Goal: Task Accomplishment & Management: Manage account settings

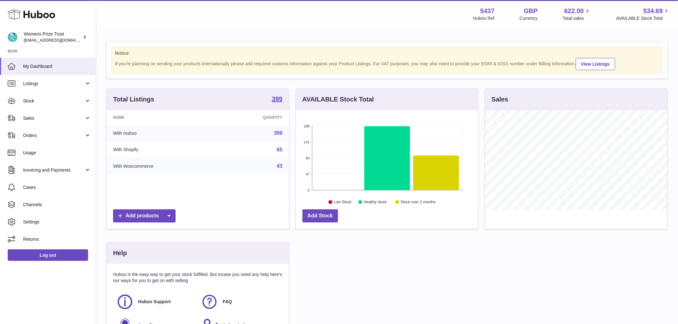
scroll to position [100, 184]
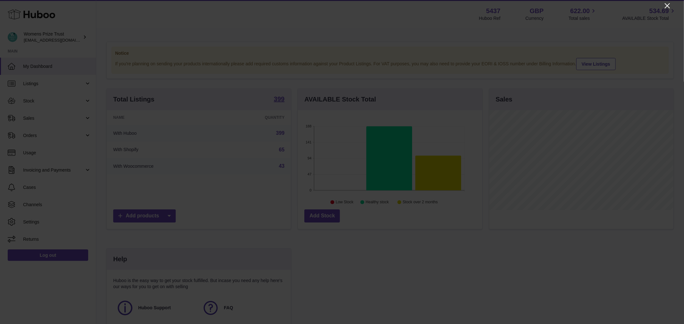
click at [666, 6] on icon "Close" at bounding box center [666, 5] width 5 height 5
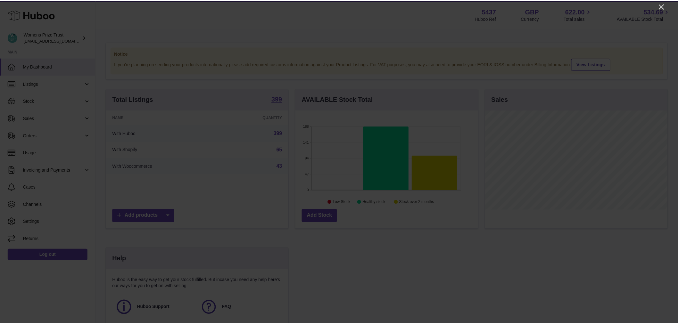
scroll to position [320414, 320332]
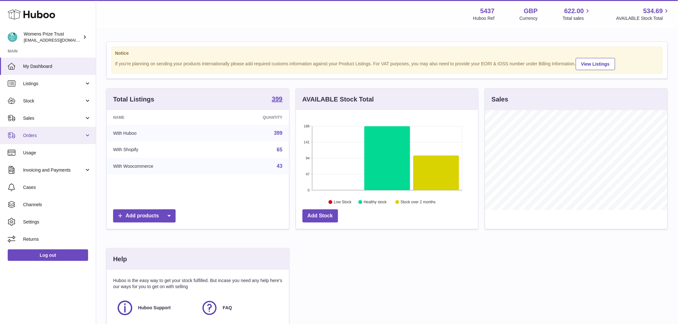
click at [33, 137] on span "Orders" at bounding box center [53, 136] width 61 height 6
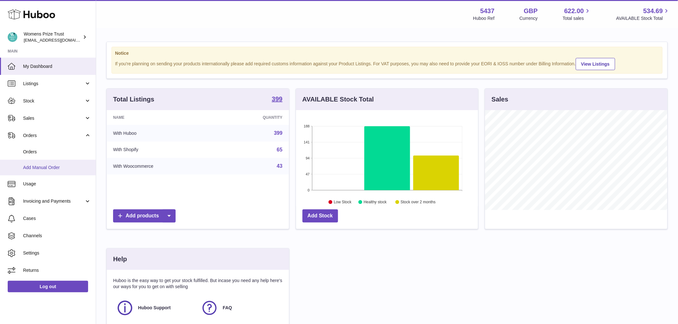
click at [56, 169] on span "Add Manual Order" at bounding box center [57, 168] width 68 height 6
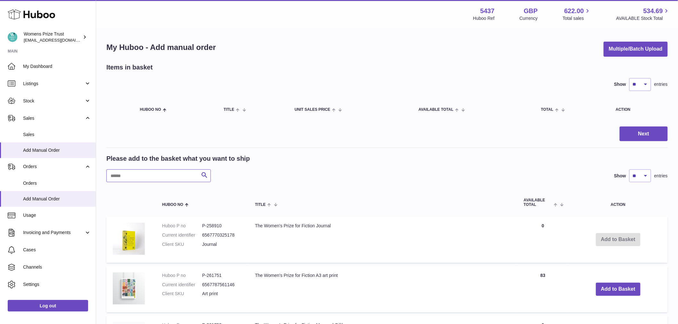
click at [145, 173] on input "text" at bounding box center [158, 176] width 104 height 13
paste input "*******"
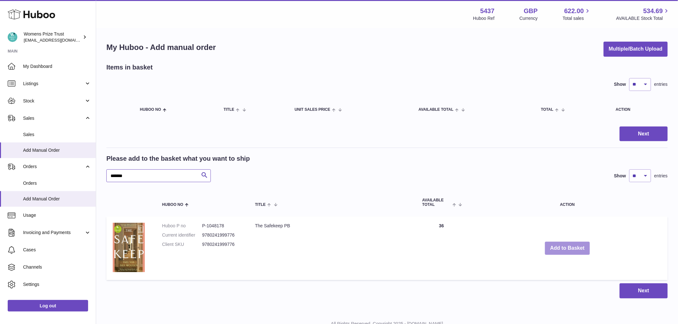
type input "*******"
click at [570, 247] on button "Add to Basket" at bounding box center [567, 248] width 45 height 13
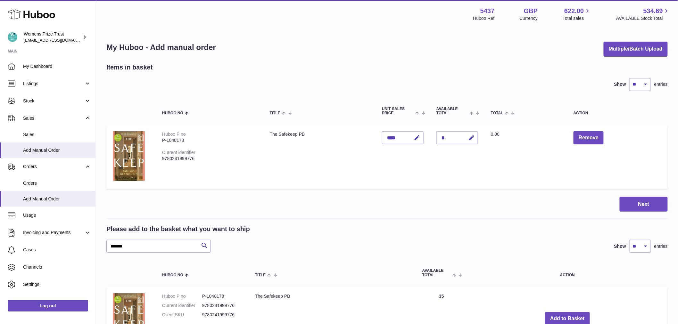
click at [460, 139] on div "*" at bounding box center [458, 137] width 42 height 13
click at [478, 136] on button "button" at bounding box center [470, 137] width 15 height 13
type input "**"
click at [473, 138] on icon "submit" at bounding box center [472, 138] width 6 height 6
drag, startPoint x: 143, startPoint y: 246, endPoint x: 75, endPoint y: 221, distance: 72.1
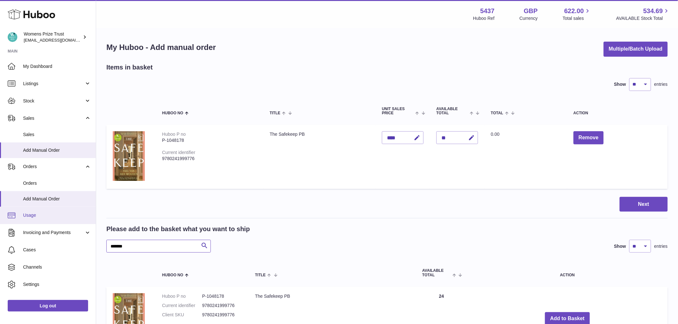
click at [87, 243] on div "Huboo Womens Prize Trust internalAdmin-5437@internal.huboo.com Main My Dashboar…" at bounding box center [339, 210] width 678 height 420
paste input "text"
type input "******"
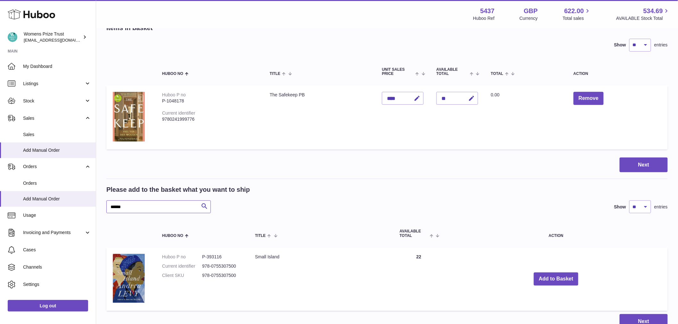
scroll to position [95, 0]
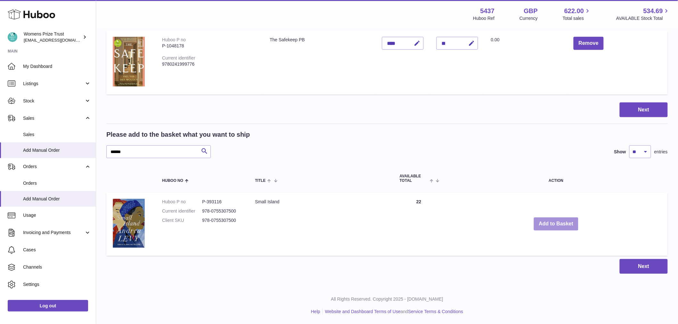
click at [566, 224] on button "Add to Basket" at bounding box center [556, 224] width 45 height 13
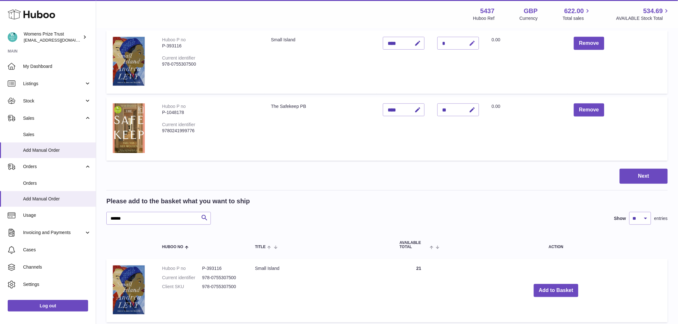
click at [475, 43] on icon "button" at bounding box center [472, 43] width 7 height 7
type input "**"
click at [466, 38] on button "submit" at bounding box center [472, 43] width 12 height 10
drag, startPoint x: 129, startPoint y: 216, endPoint x: 34, endPoint y: 191, distance: 98.7
click at [35, 206] on div "Huboo Womens Prize Trust internalAdmin-5437@internal.huboo.com Main My Dashboar…" at bounding box center [339, 148] width 678 height 486
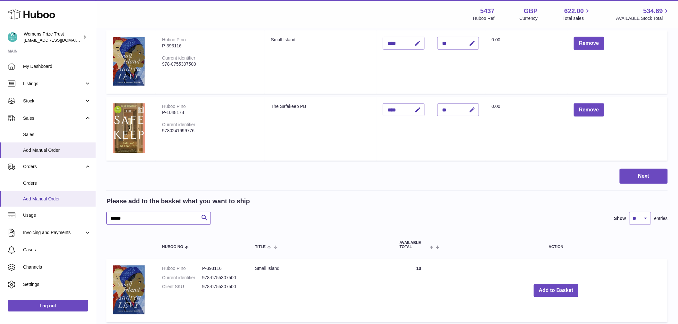
paste input "text"
type input "******"
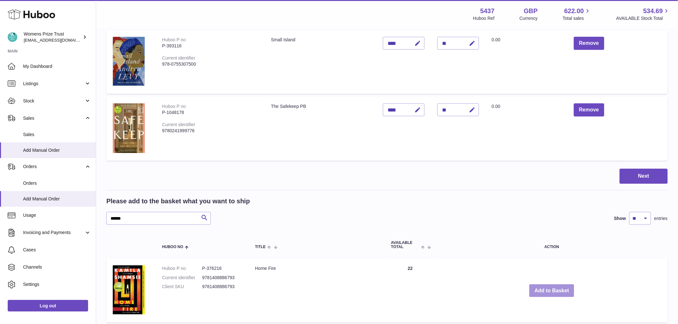
click at [558, 291] on button "Add to Basket" at bounding box center [551, 291] width 45 height 13
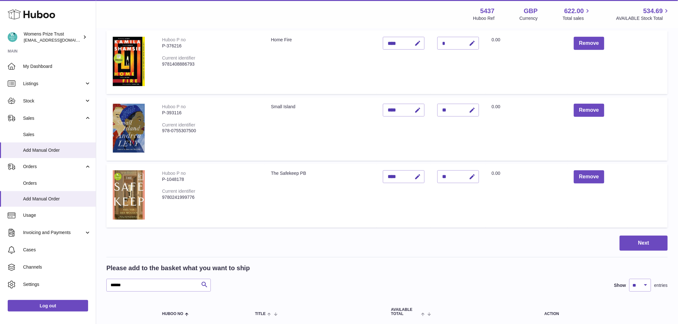
click at [454, 43] on div "*" at bounding box center [459, 43] width 42 height 13
click at [475, 44] on icon "button" at bounding box center [472, 43] width 7 height 7
type input "**"
click at [476, 44] on icon "submit" at bounding box center [473, 43] width 6 height 6
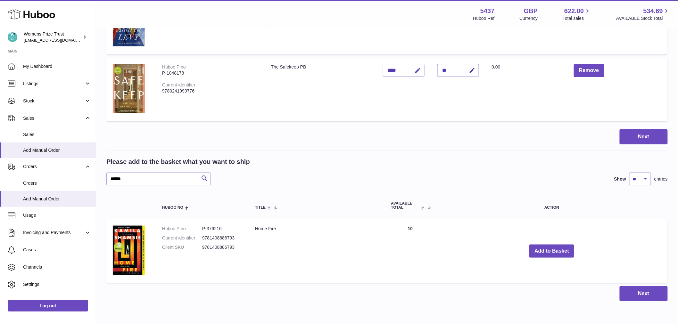
scroll to position [201, 0]
drag, startPoint x: 140, startPoint y: 179, endPoint x: 21, endPoint y: 154, distance: 121.6
click at [24, 171] on div "Huboo Womens Prize Trust internalAdmin-5437@internal.huboo.com Main My Dashboar…" at bounding box center [339, 75] width 678 height 553
paste input "text"
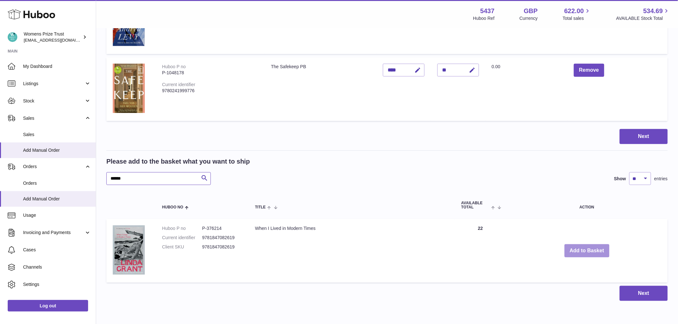
type input "******"
click at [592, 252] on button "Add to Basket" at bounding box center [587, 251] width 45 height 13
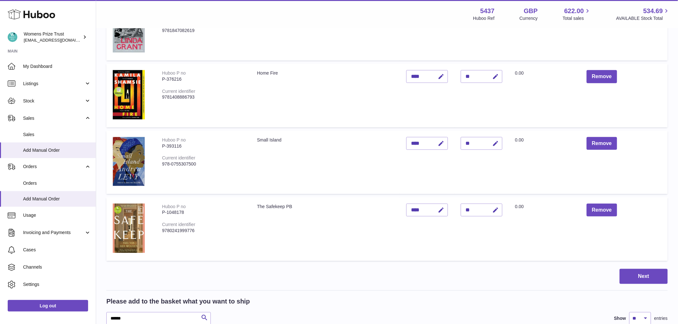
scroll to position [19, 0]
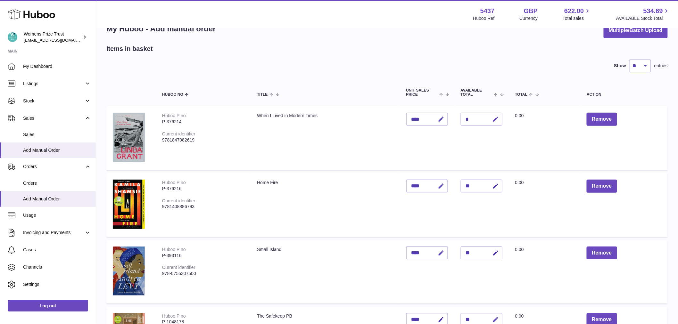
click at [499, 119] on icon "button" at bounding box center [496, 119] width 7 height 7
type input "*"
click at [499, 117] on icon "submit" at bounding box center [496, 119] width 6 height 6
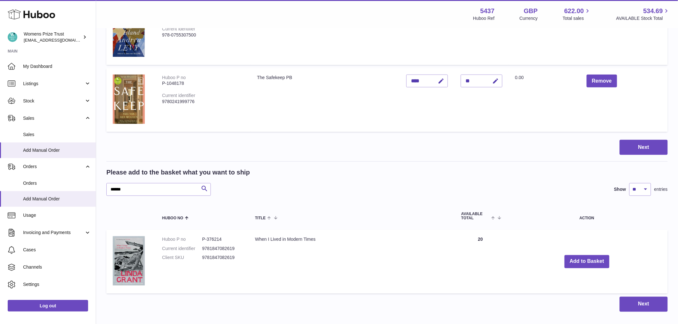
scroll to position [295, 0]
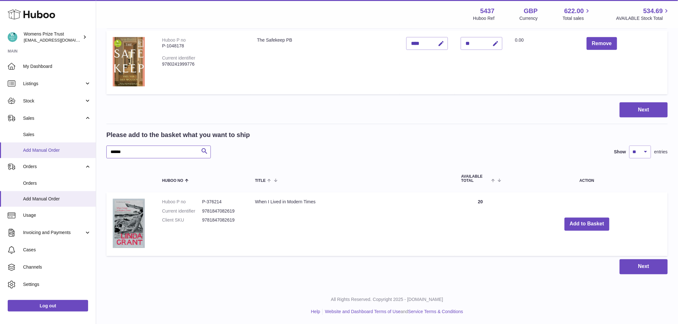
drag, startPoint x: 136, startPoint y: 150, endPoint x: 71, endPoint y: 154, distance: 64.9
click at [74, 154] on div "Huboo Womens Prize Trust internalAdmin-5437@internal.huboo.com Main My Dashboar…" at bounding box center [339, 15] width 678 height 620
paste input "text"
type input "******"
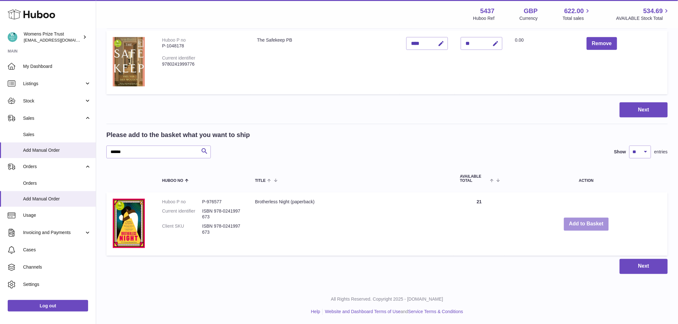
click at [592, 220] on button "Add to Basket" at bounding box center [586, 224] width 45 height 13
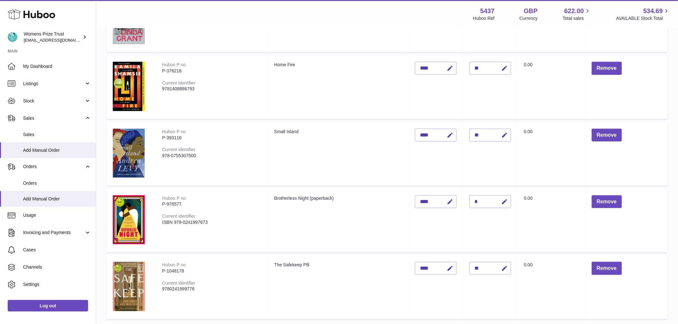
scroll to position [249, 0]
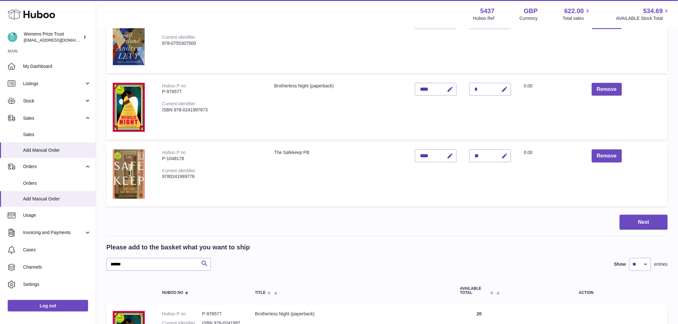
click at [497, 103] on td "Quantity *" at bounding box center [490, 108] width 54 height 63
click at [497, 96] on td "Quantity *" at bounding box center [490, 108] width 54 height 63
click at [496, 89] on div "*" at bounding box center [491, 89] width 42 height 13
click at [508, 89] on icon "button" at bounding box center [504, 89] width 7 height 7
type input "**"
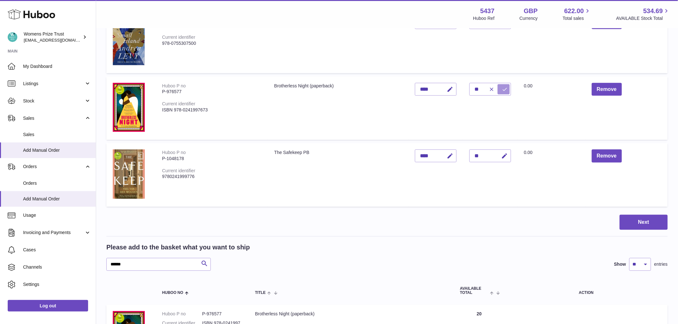
click at [505, 91] on button "submit" at bounding box center [504, 89] width 12 height 10
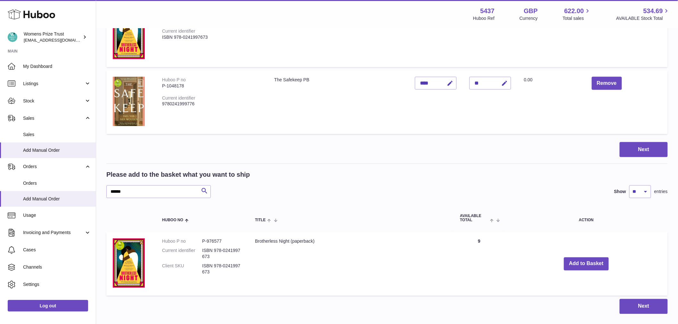
scroll to position [361, 0]
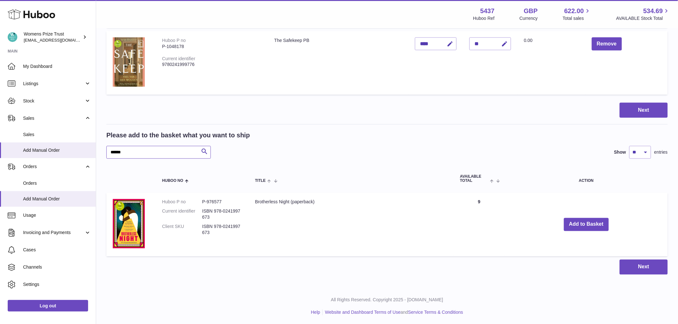
drag, startPoint x: 132, startPoint y: 153, endPoint x: -96, endPoint y: 130, distance: 229.3
paste input "text"
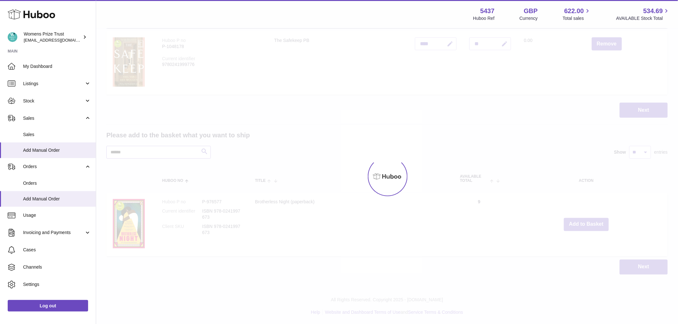
type input "******"
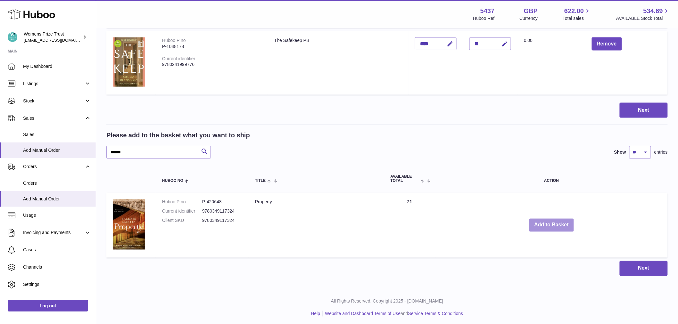
click at [546, 225] on button "Add to Basket" at bounding box center [551, 225] width 45 height 13
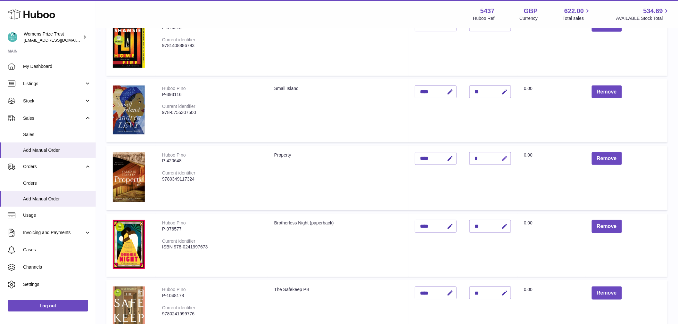
click at [508, 158] on icon "button" at bounding box center [504, 158] width 7 height 7
type input "**"
click at [508, 157] on icon "submit" at bounding box center [505, 159] width 6 height 6
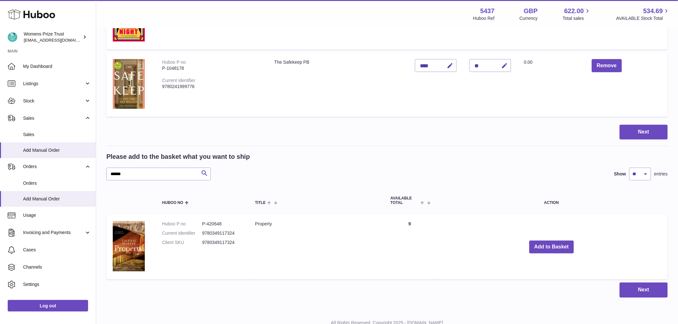
scroll to position [395, 0]
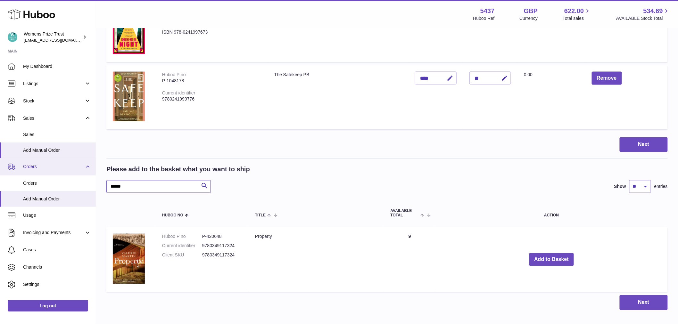
drag, startPoint x: 154, startPoint y: 188, endPoint x: 18, endPoint y: 167, distance: 137.9
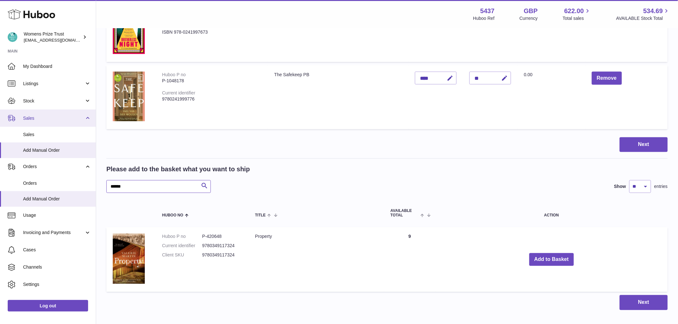
paste input "text"
type input "******"
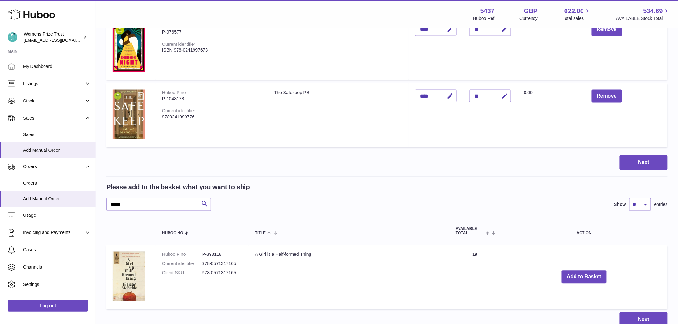
scroll to position [430, 0]
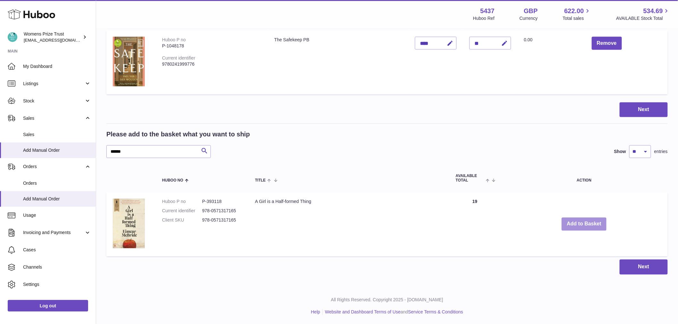
click at [582, 226] on button "Add to Basket" at bounding box center [584, 224] width 45 height 13
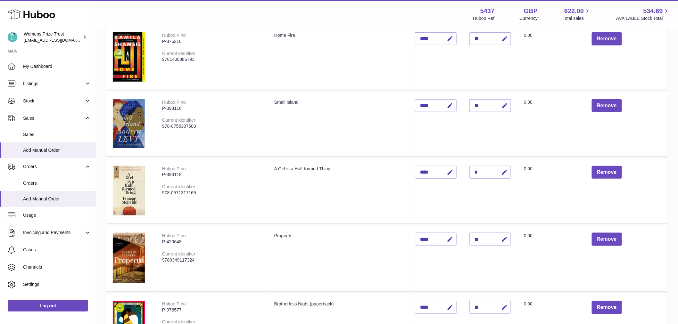
scroll to position [69, 0]
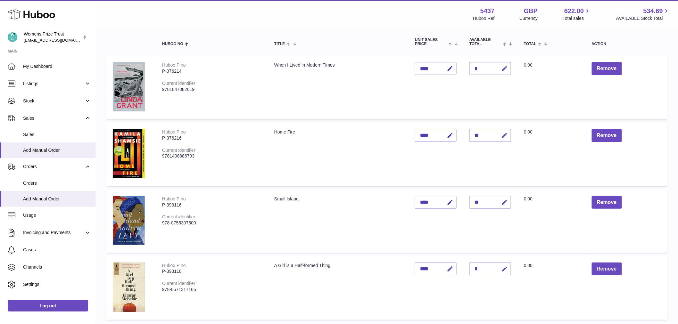
click at [505, 269] on icon "button" at bounding box center [504, 269] width 7 height 7
type input "**"
click at [498, 264] on button "submit" at bounding box center [504, 269] width 12 height 10
click at [380, 243] on td "Small Island" at bounding box center [338, 221] width 141 height 63
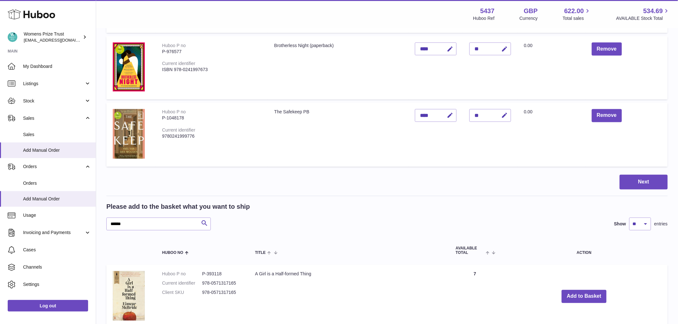
scroll to position [463, 0]
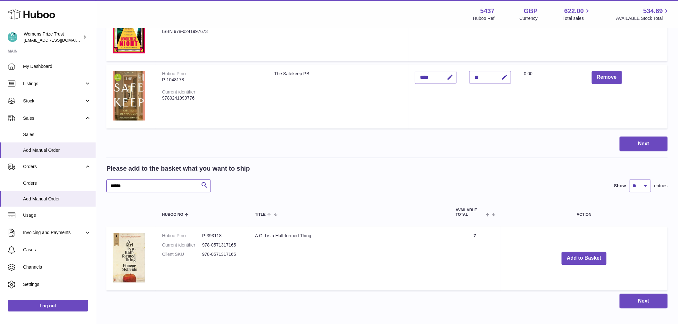
drag, startPoint x: 139, startPoint y: 184, endPoint x: -71, endPoint y: 156, distance: 212.5
paste input "text"
type input "******"
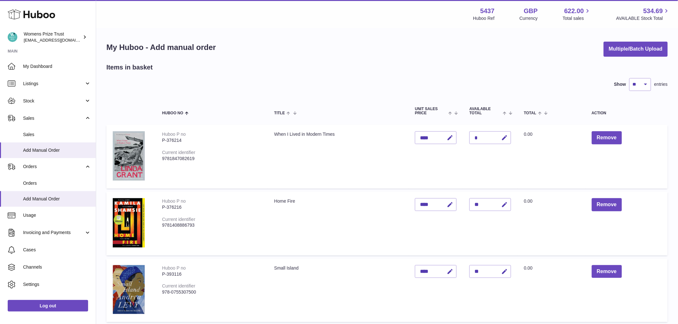
click at [610, 131] on td "Remove" at bounding box center [627, 157] width 82 height 64
click at [607, 139] on button "Remove" at bounding box center [607, 137] width 30 height 13
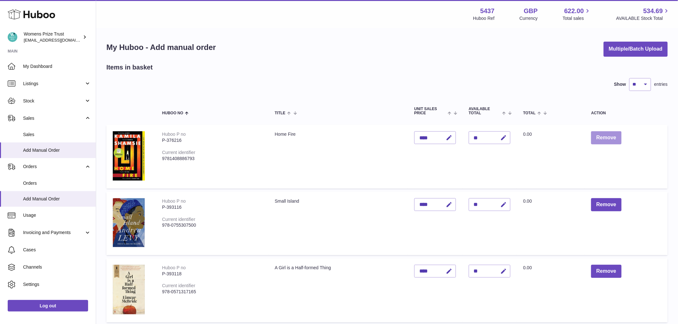
click at [607, 140] on button "Remove" at bounding box center [606, 137] width 30 height 13
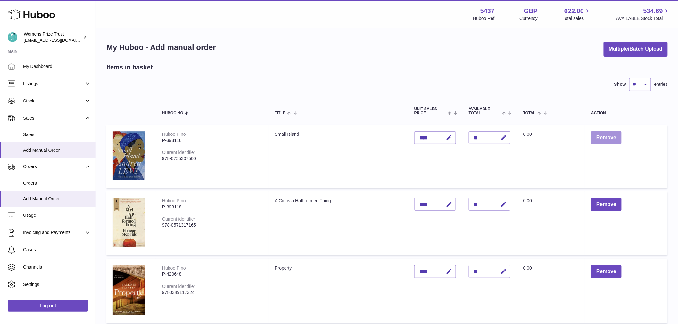
click at [606, 141] on button "Remove" at bounding box center [606, 137] width 30 height 13
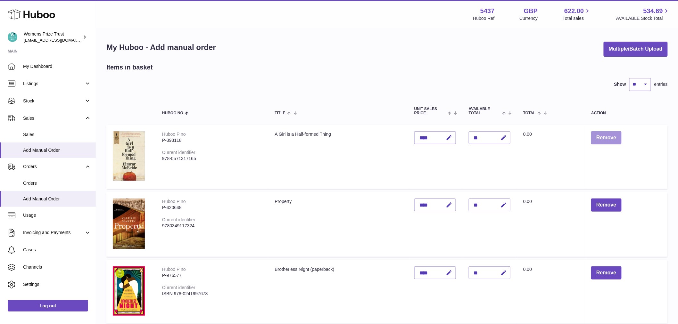
click at [606, 141] on button "Remove" at bounding box center [606, 137] width 30 height 13
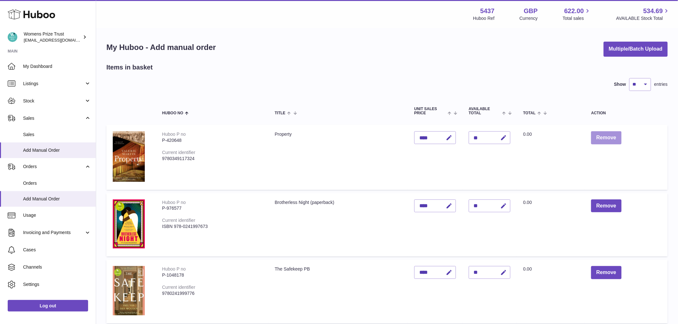
click at [606, 141] on button "Remove" at bounding box center [606, 137] width 30 height 13
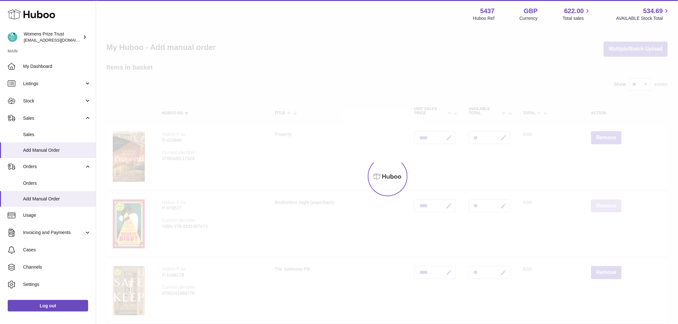
click at [606, 200] on button "Remove" at bounding box center [606, 206] width 30 height 13
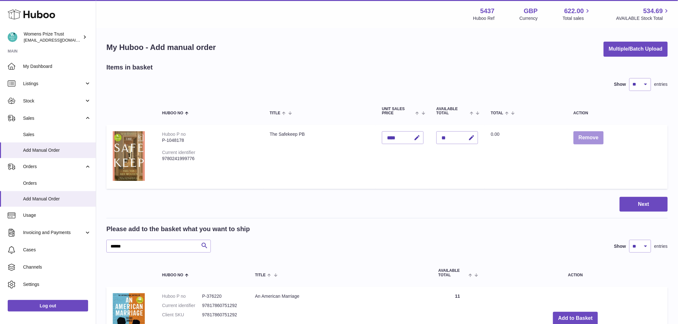
click at [604, 141] on button "Remove" at bounding box center [589, 137] width 30 height 13
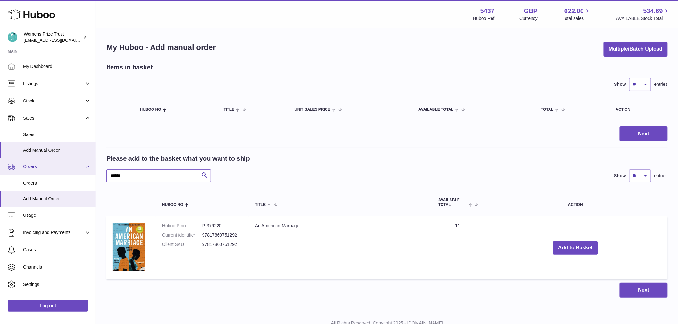
drag, startPoint x: 141, startPoint y: 175, endPoint x: 31, endPoint y: 174, distance: 109.9
click at [0, 166] on html ".st0{fill:#141414;}" at bounding box center [339, 162] width 678 height 324
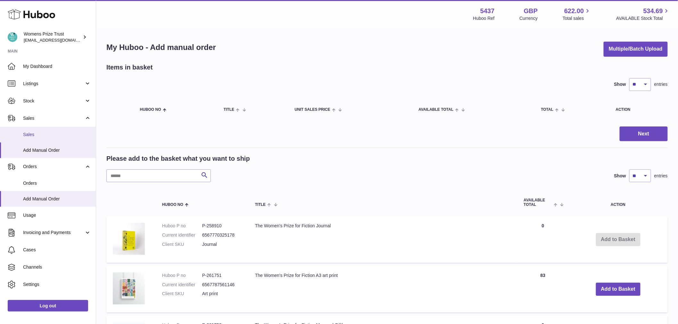
click at [36, 132] on span "Sales" at bounding box center [57, 135] width 68 height 6
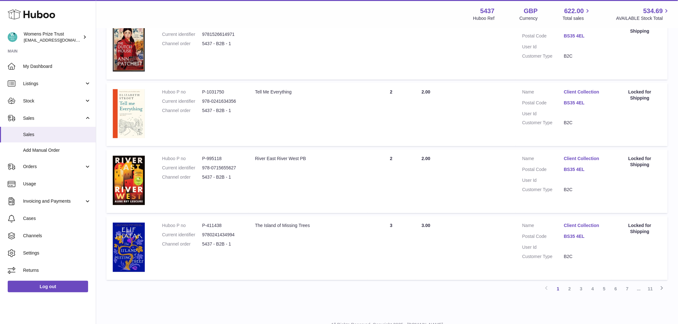
scroll to position [566, 0]
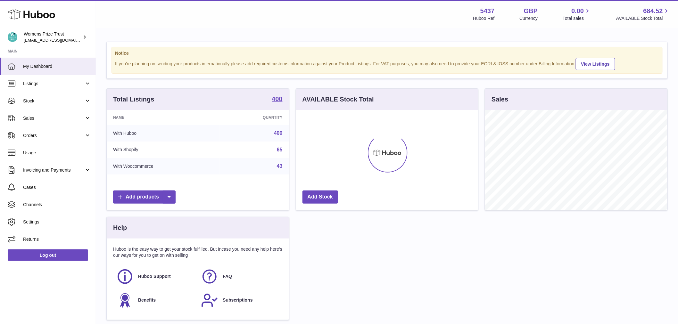
scroll to position [100, 182]
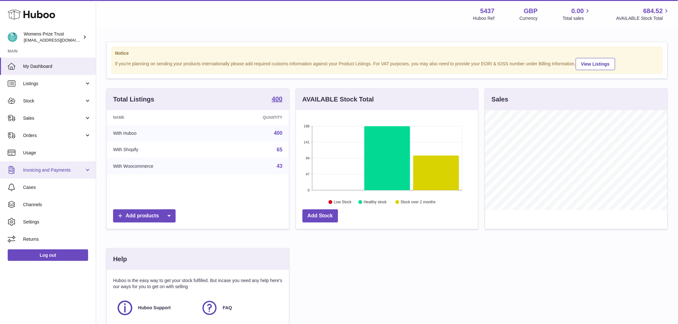
click at [34, 164] on link "Invoicing and Payments" at bounding box center [48, 170] width 96 height 17
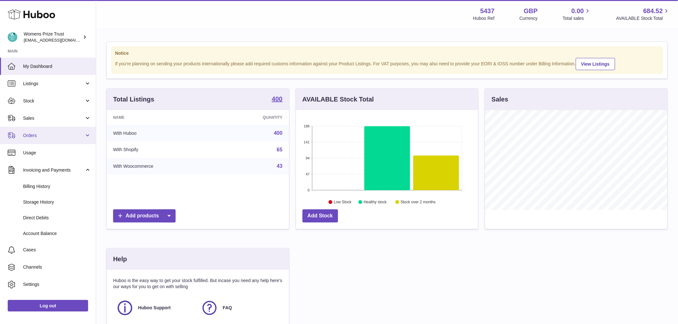
click at [39, 140] on link "Orders" at bounding box center [48, 135] width 96 height 17
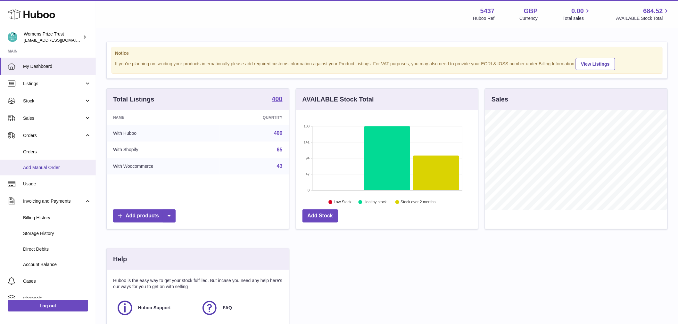
click at [53, 166] on span "Add Manual Order" at bounding box center [57, 168] width 68 height 6
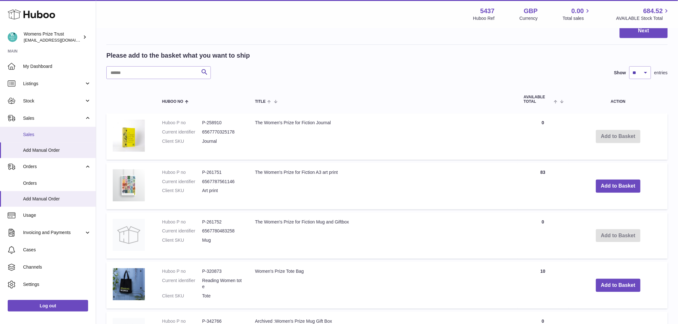
scroll to position [25, 0]
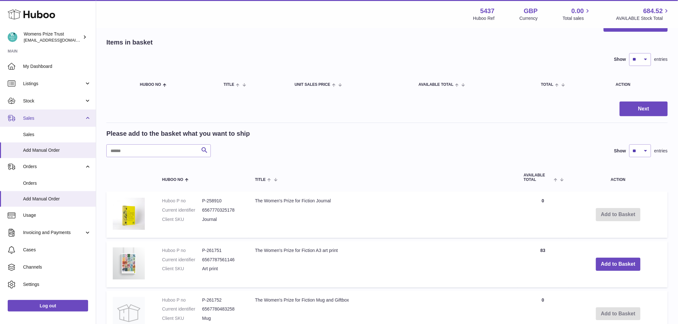
click at [52, 120] on span "Sales" at bounding box center [53, 118] width 61 height 6
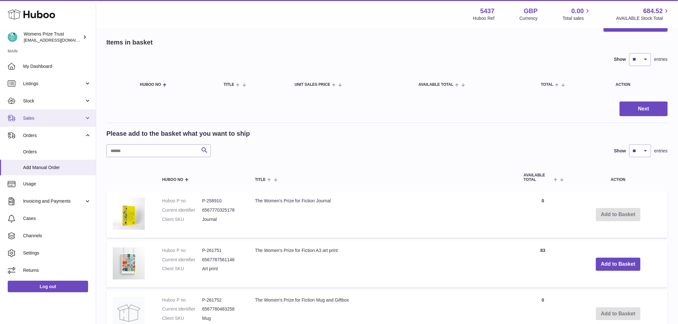
click at [36, 120] on span "Sales" at bounding box center [53, 118] width 61 height 6
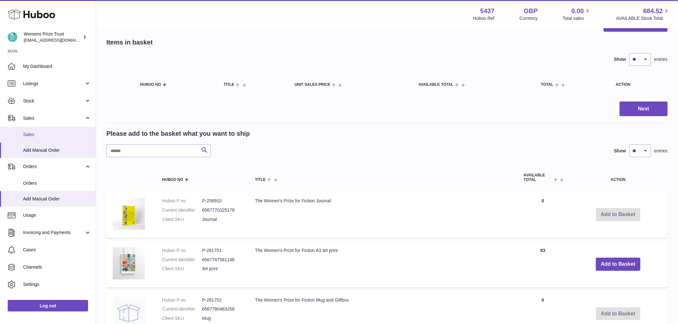
click at [35, 134] on span "Sales" at bounding box center [57, 135] width 68 height 6
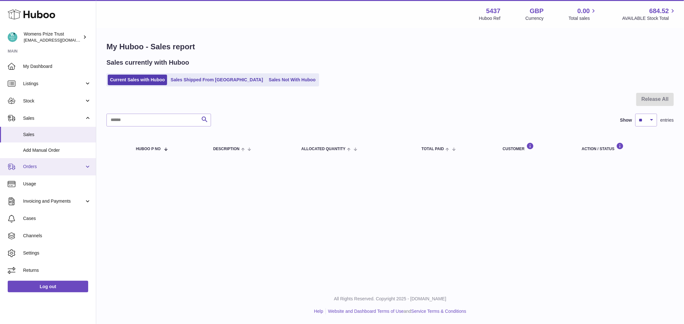
click at [49, 169] on span "Orders" at bounding box center [53, 167] width 61 height 6
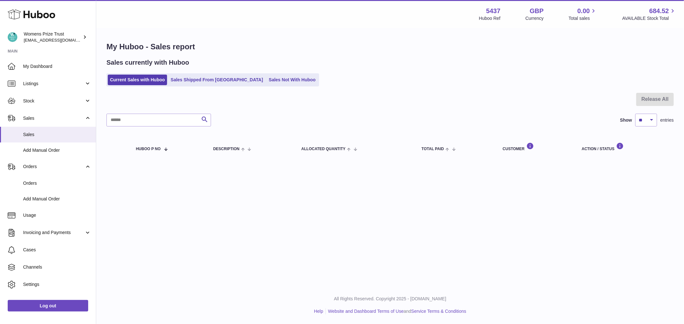
click at [292, 201] on div "Menu Huboo 5437 Huboo Ref GBP Currency 0.00 Total sales 684.52 AVAILABLE Stock …" at bounding box center [390, 143] width 588 height 287
click at [59, 150] on span "Add Manual Order" at bounding box center [57, 150] width 68 height 6
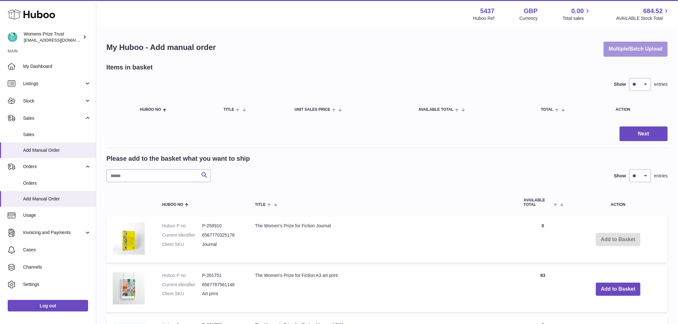
click at [647, 46] on button "Multiple/Batch Upload" at bounding box center [636, 49] width 64 height 15
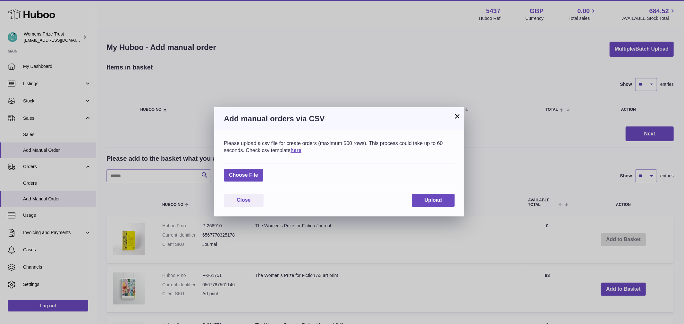
click at [245, 165] on div "Choose File" at bounding box center [339, 176] width 231 height 24
click at [249, 173] on label at bounding box center [243, 175] width 39 height 13
click at [258, 172] on input "file" at bounding box center [258, 172] width 0 height 0
type input "**********"
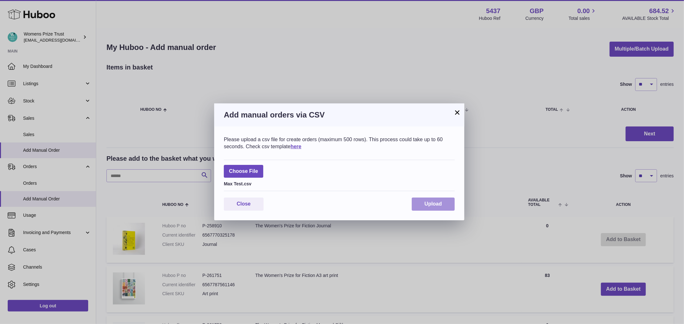
click at [438, 201] on span "Upload" at bounding box center [432, 203] width 17 height 5
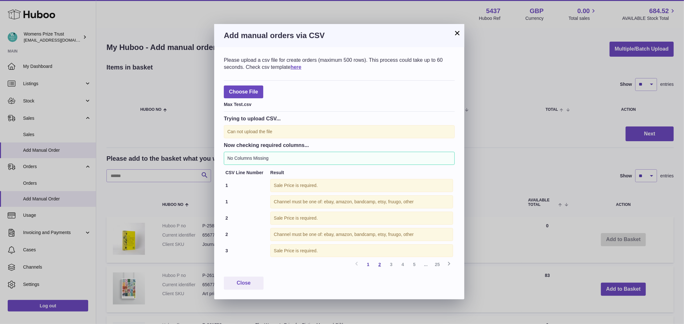
click at [377, 268] on link "2" at bounding box center [380, 265] width 12 height 12
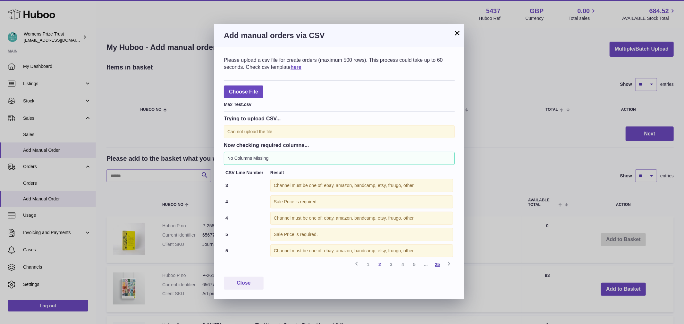
click at [439, 266] on link "25" at bounding box center [437, 265] width 12 height 12
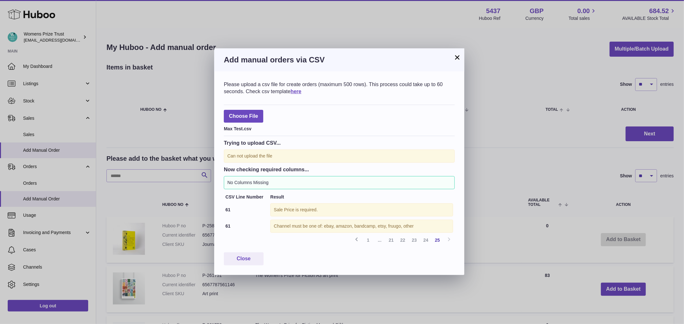
click at [289, 182] on div "No Columns Missing" at bounding box center [339, 182] width 231 height 13
click at [288, 183] on div "No Columns Missing" at bounding box center [339, 182] width 231 height 13
click at [271, 181] on div "No Columns Missing" at bounding box center [339, 182] width 231 height 13
click at [244, 180] on div "No Columns Missing" at bounding box center [339, 182] width 231 height 13
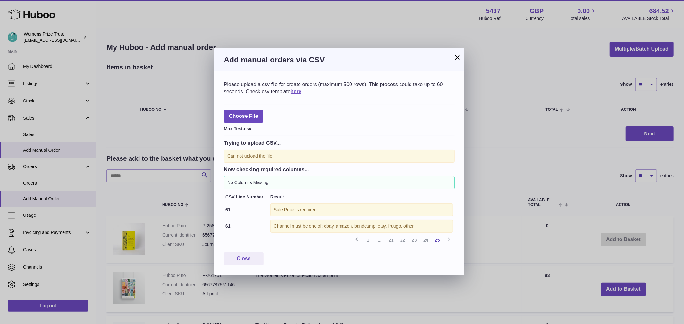
click at [242, 180] on div "No Columns Missing" at bounding box center [339, 182] width 231 height 13
click at [246, 158] on div "Can not upload the file" at bounding box center [339, 156] width 231 height 13
click at [460, 59] on button "×" at bounding box center [457, 58] width 8 height 8
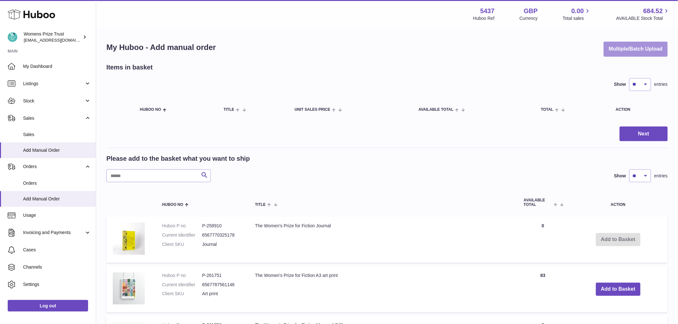
click at [646, 49] on button "Multiple/Batch Upload" at bounding box center [636, 49] width 64 height 15
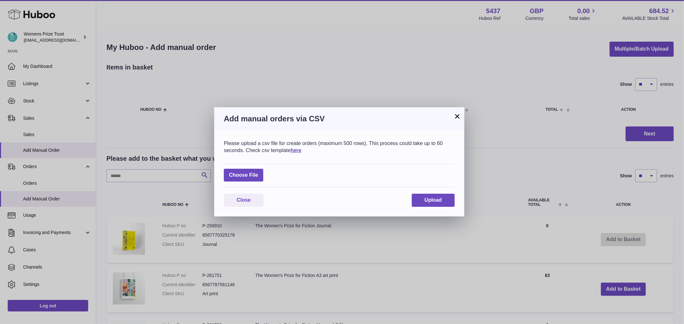
click at [244, 182] on div "Choose File" at bounding box center [339, 176] width 231 height 24
click at [246, 178] on label at bounding box center [243, 175] width 39 height 13
click at [258, 172] on input "file" at bounding box center [258, 172] width 0 height 0
type input "**********"
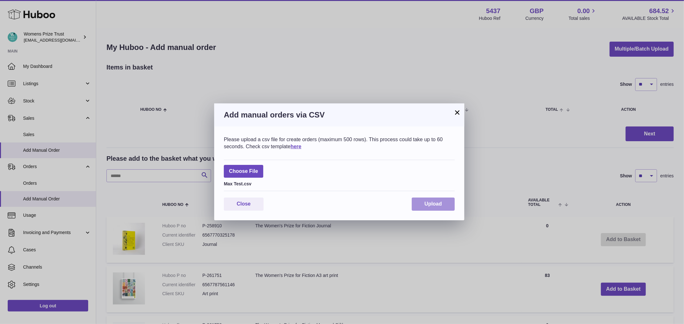
click at [437, 199] on button "Upload" at bounding box center [433, 204] width 43 height 13
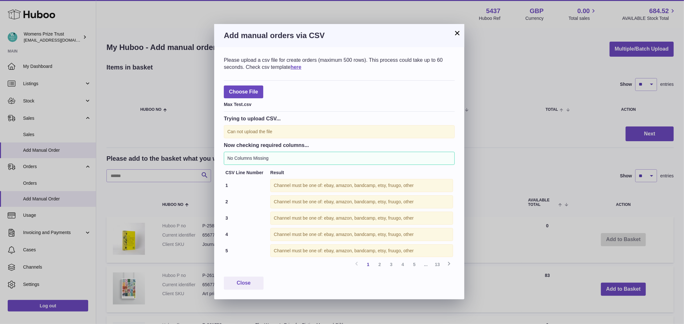
click at [459, 32] on button "×" at bounding box center [457, 33] width 8 height 8
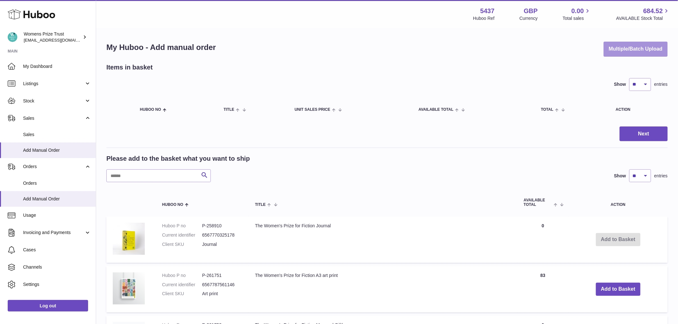
click at [638, 42] on button "Multiple/Batch Upload" at bounding box center [636, 49] width 64 height 15
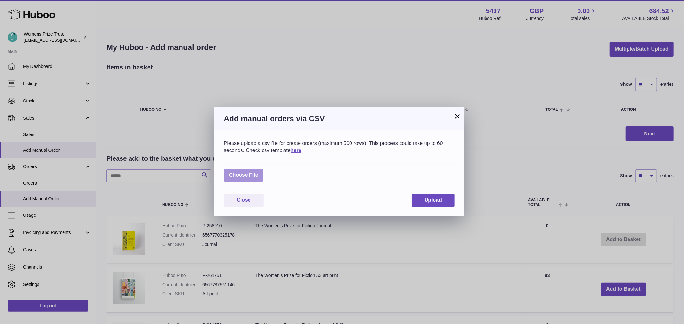
click at [257, 178] on label at bounding box center [243, 175] width 39 height 13
click at [258, 172] on input "file" at bounding box center [258, 172] width 0 height 0
type input "**********"
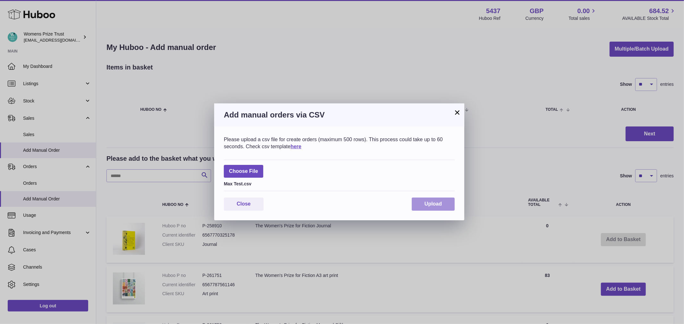
click at [427, 198] on button "Upload" at bounding box center [433, 204] width 43 height 13
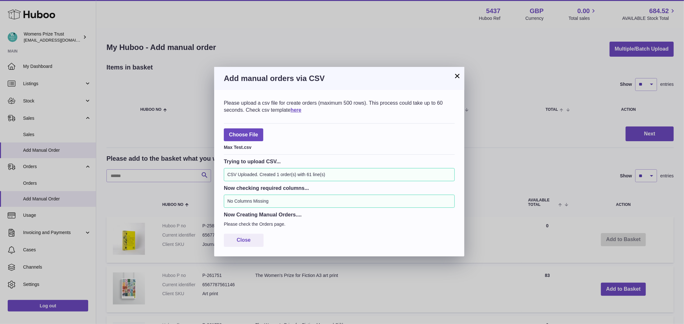
drag, startPoint x: 457, startPoint y: 74, endPoint x: 451, endPoint y: 75, distance: 5.8
click at [457, 74] on button "×" at bounding box center [457, 76] width 8 height 8
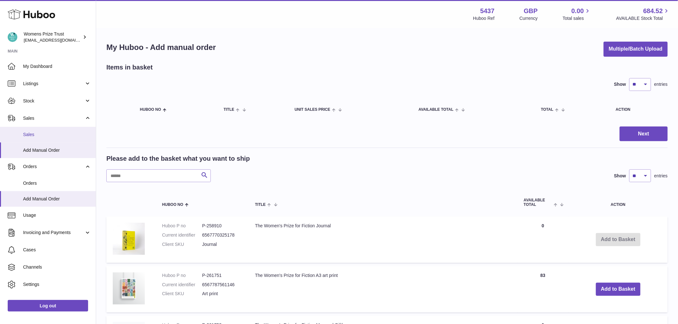
click at [29, 137] on span "Sales" at bounding box center [57, 135] width 68 height 6
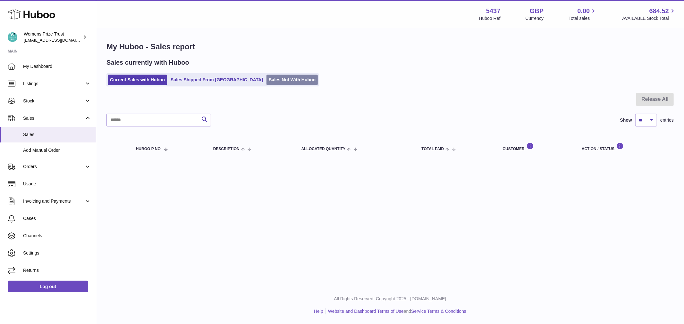
click at [285, 83] on link "Sales Not With Huboo" at bounding box center [291, 80] width 51 height 11
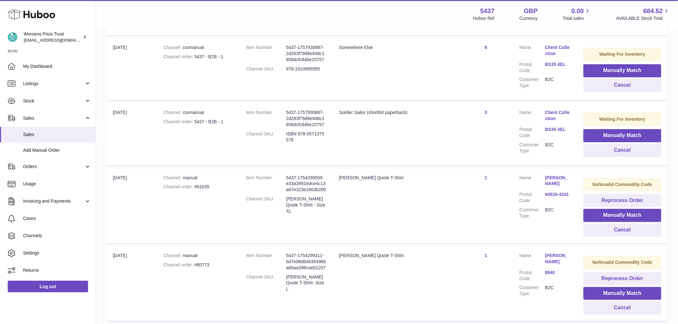
scroll to position [591, 0]
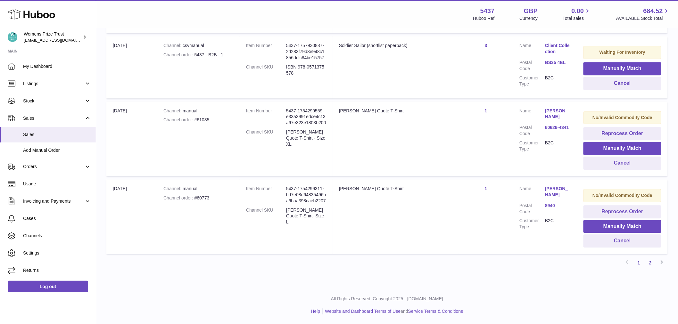
click at [653, 262] on link "2" at bounding box center [651, 263] width 12 height 12
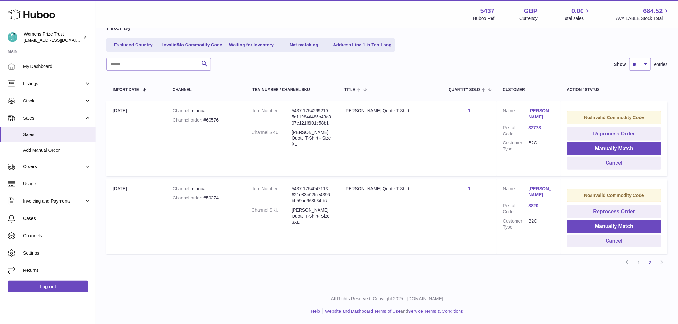
scroll to position [29, 0]
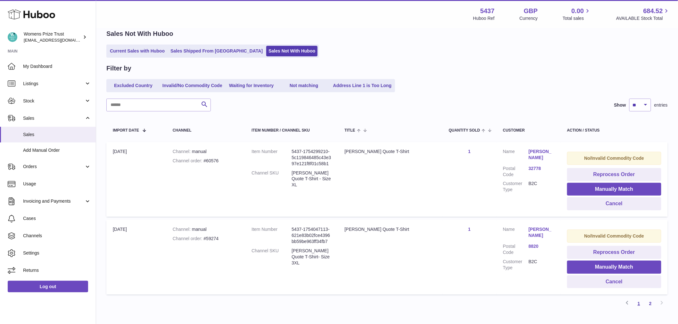
click at [638, 303] on link "1" at bounding box center [639, 304] width 12 height 12
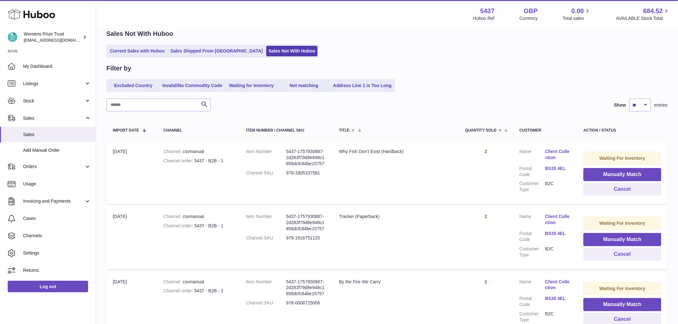
click at [486, 150] on td "Quantity Sold 2" at bounding box center [486, 173] width 54 height 62
click at [609, 188] on button "Cancel" at bounding box center [623, 189] width 78 height 13
click at [615, 190] on button "Cancel" at bounding box center [623, 189] width 78 height 13
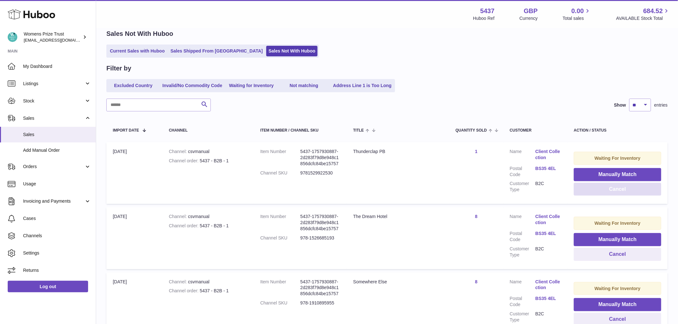
drag, startPoint x: 615, startPoint y: 189, endPoint x: 621, endPoint y: 193, distance: 6.0
click at [615, 190] on button "Cancel" at bounding box center [618, 189] width 88 height 13
click at [623, 193] on button "Cancel" at bounding box center [618, 189] width 88 height 13
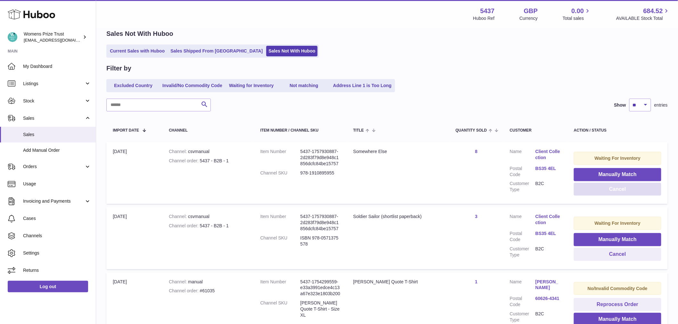
click at [623, 193] on button "Cancel" at bounding box center [618, 189] width 88 height 13
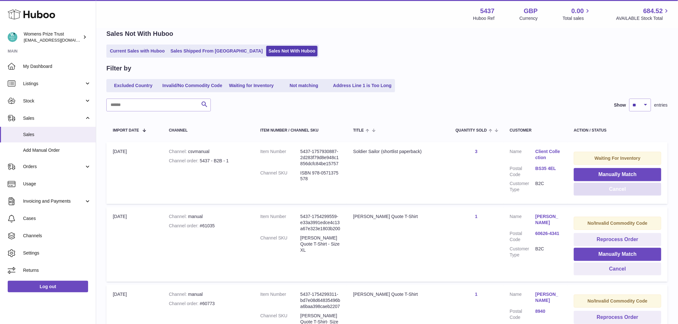
click at [622, 193] on button "Cancel" at bounding box center [618, 189] width 88 height 13
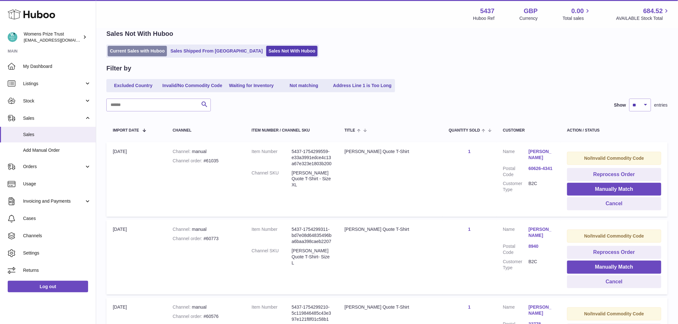
click at [149, 54] on link "Current Sales with Huboo" at bounding box center [137, 51] width 59 height 11
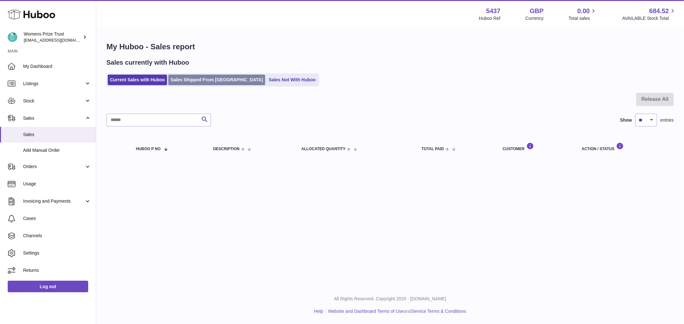
click at [198, 84] on link "Sales Shipped From [GEOGRAPHIC_DATA]" at bounding box center [216, 80] width 97 height 11
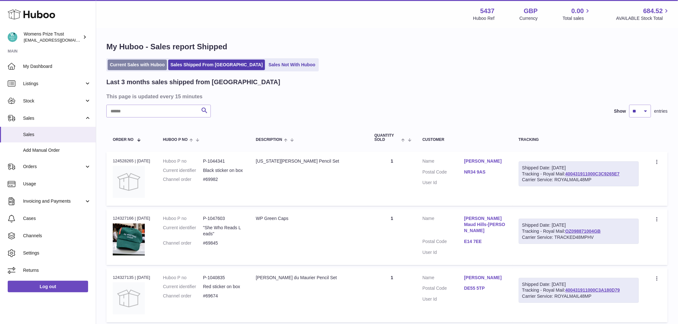
drag, startPoint x: 114, startPoint y: 67, endPoint x: 113, endPoint y: 63, distance: 4.4
click at [116, 67] on link "Current Sales with Huboo" at bounding box center [137, 65] width 59 height 11
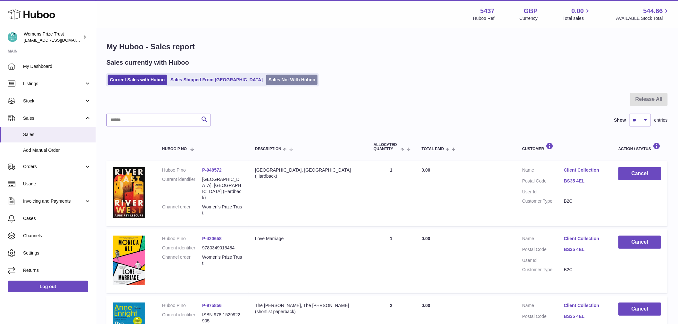
click at [271, 84] on link "Sales Not With Huboo" at bounding box center [291, 80] width 51 height 11
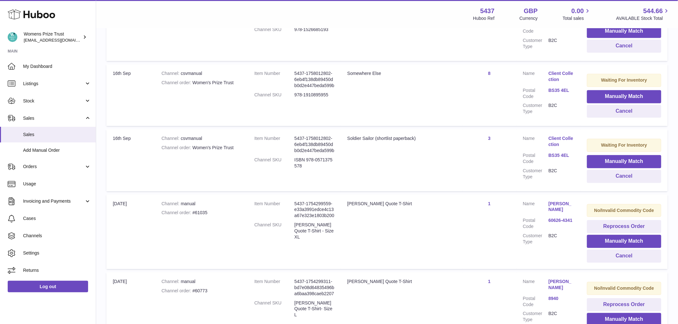
scroll to position [498, 0]
click at [386, 137] on div "Soldier Sailor (shortlist paperback)" at bounding box center [401, 138] width 109 height 6
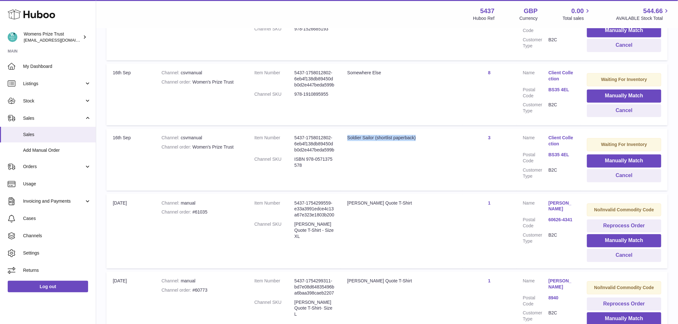
click at [386, 137] on div "Soldier Sailor (shortlist paperback)" at bounding box center [401, 138] width 109 height 6
copy tr "Soldier Sailor (shortlist paperback)"
click at [623, 163] on button "Manually Match" at bounding box center [624, 161] width 74 height 13
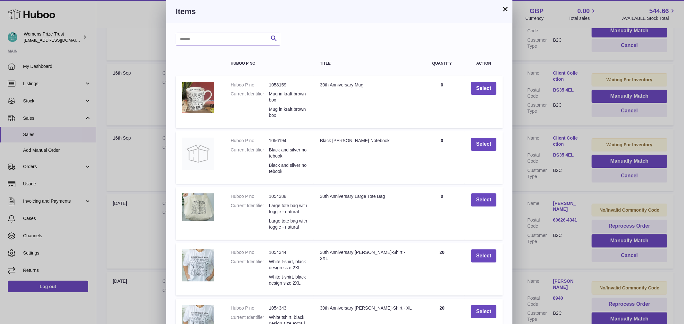
paste input "********"
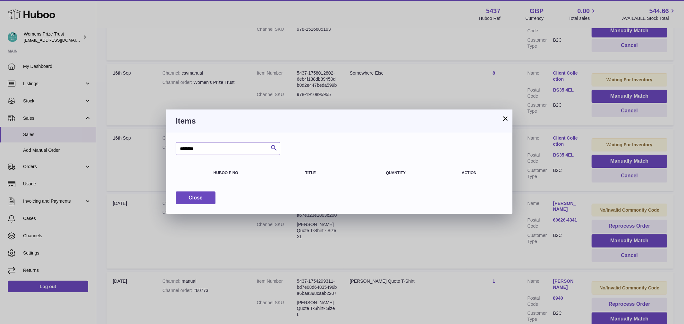
drag, startPoint x: 186, startPoint y: 146, endPoint x: 146, endPoint y: 143, distance: 40.6
click at [146, 143] on div "× Items ******** Search Huboo P no Title Quantity Action Close" at bounding box center [342, 162] width 684 height 324
type input "******"
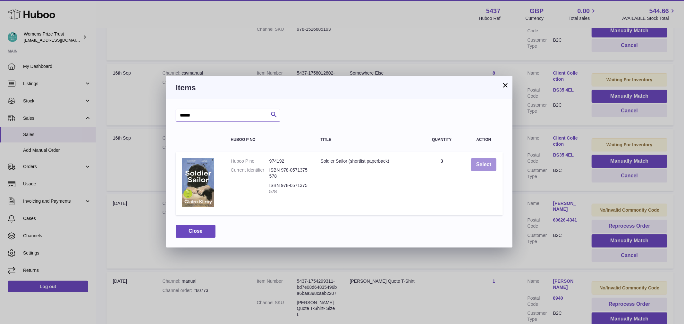
drag, startPoint x: 486, startPoint y: 162, endPoint x: 506, endPoint y: 175, distance: 24.1
click at [485, 161] on button "Select" at bounding box center [483, 164] width 25 height 13
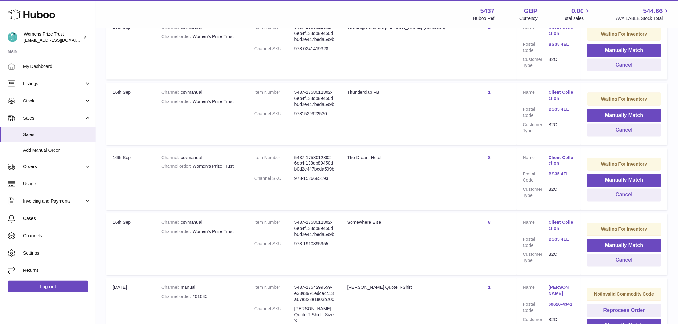
scroll to position [321, 0]
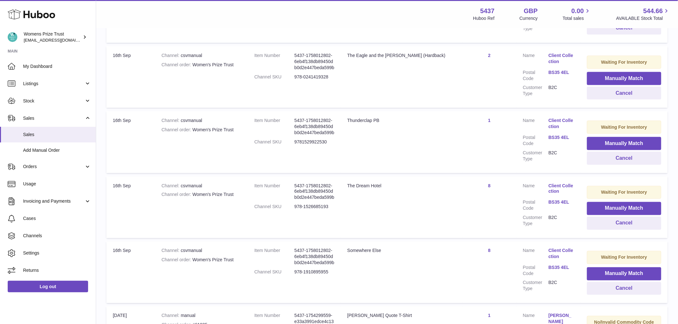
click at [379, 249] on div "Somewhere Else" at bounding box center [401, 251] width 109 height 6
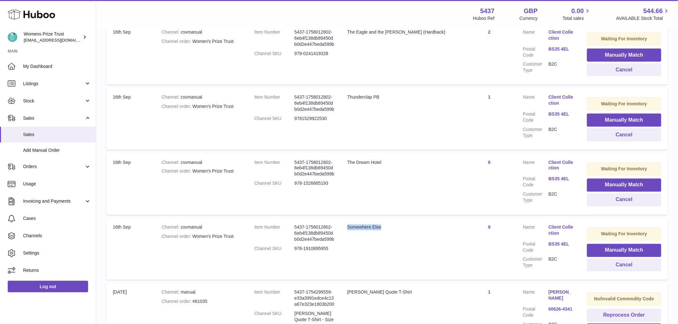
scroll to position [356, 0]
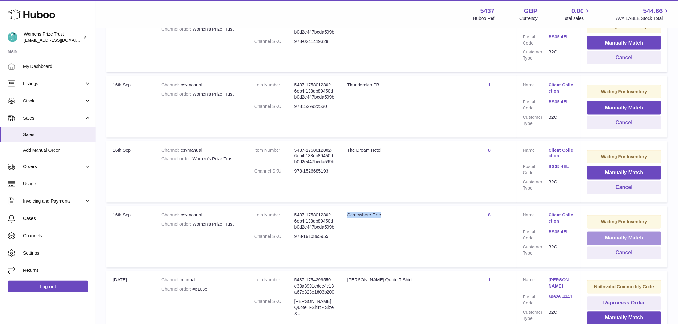
click at [630, 232] on button "Manually Match" at bounding box center [624, 238] width 74 height 13
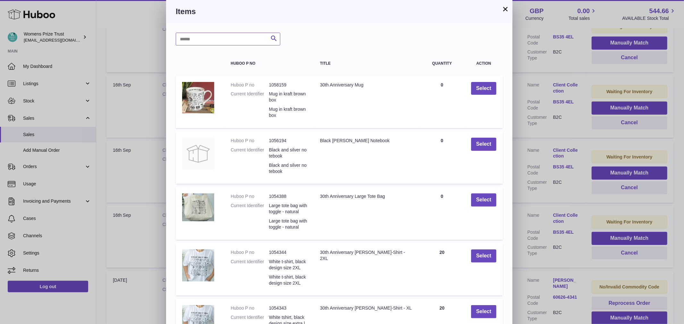
paste input "*******"
type input "*******"
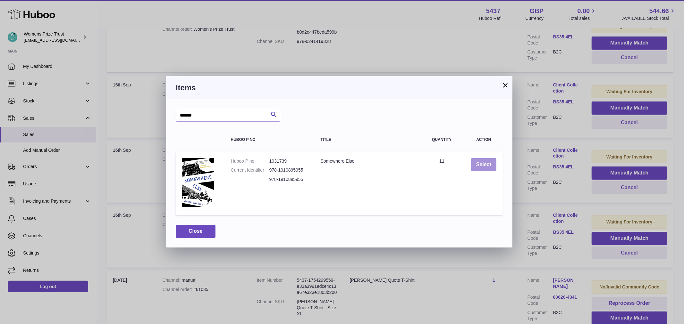
click at [475, 164] on button "Select" at bounding box center [483, 164] width 25 height 13
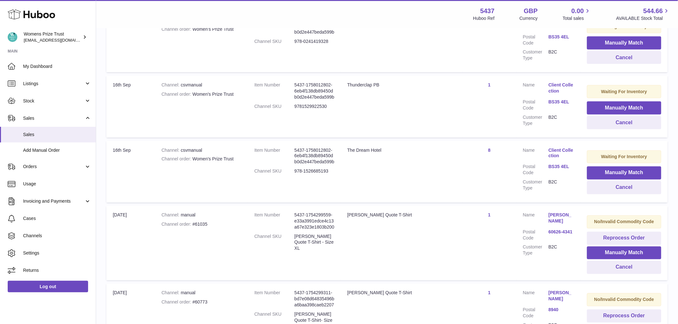
click at [378, 148] on div "The Dream Hotel" at bounding box center [401, 150] width 109 height 6
copy tr "The Dream Hotel"
click at [619, 172] on button "Manually Match" at bounding box center [624, 173] width 74 height 13
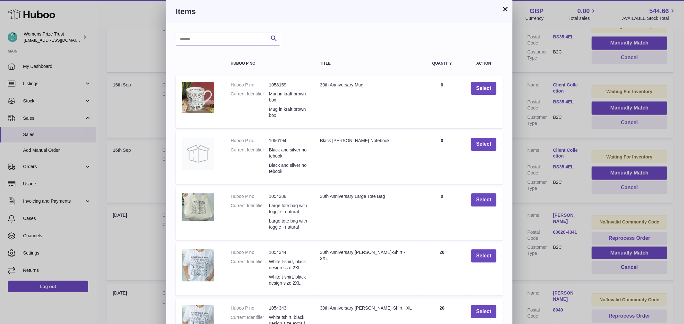
paste input "*******"
type input "*******"
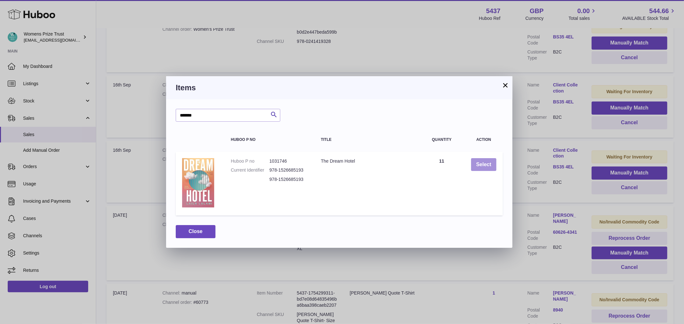
click at [491, 163] on button "Select" at bounding box center [483, 164] width 25 height 13
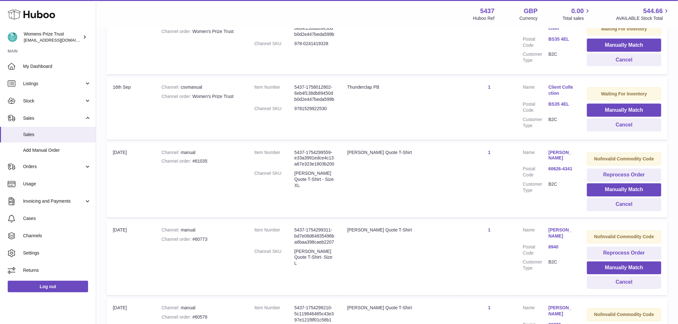
scroll to position [213, 0]
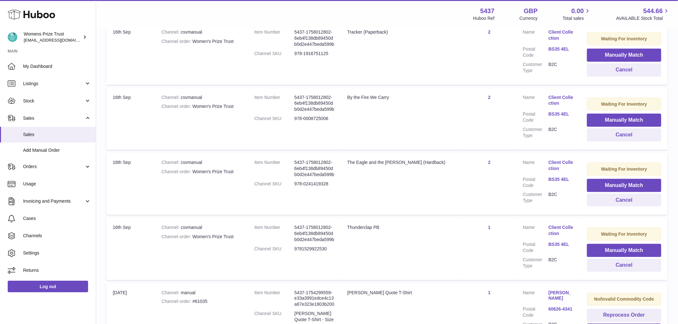
click at [377, 228] on div "Thunderclap PB" at bounding box center [401, 228] width 109 height 6
copy tr "Thunderclap PB"
click at [614, 252] on button "Manually Match" at bounding box center [624, 250] width 74 height 13
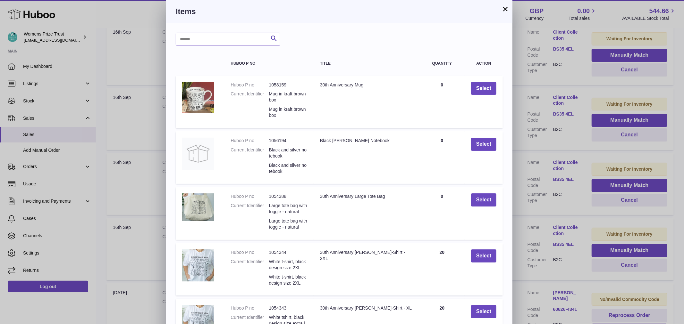
paste input "******"
type input "******"
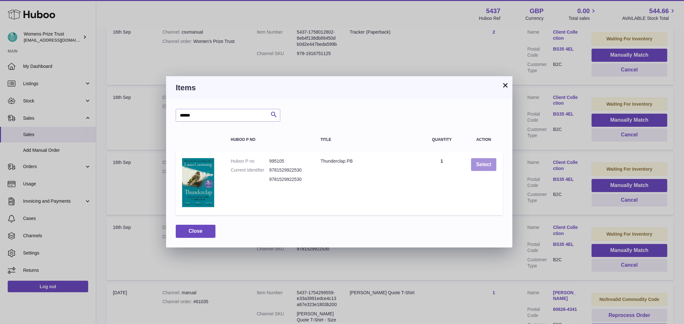
click at [478, 163] on button "Select" at bounding box center [483, 164] width 25 height 13
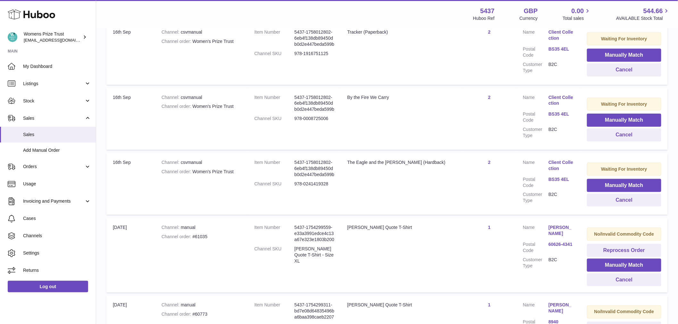
scroll to position [178, 0]
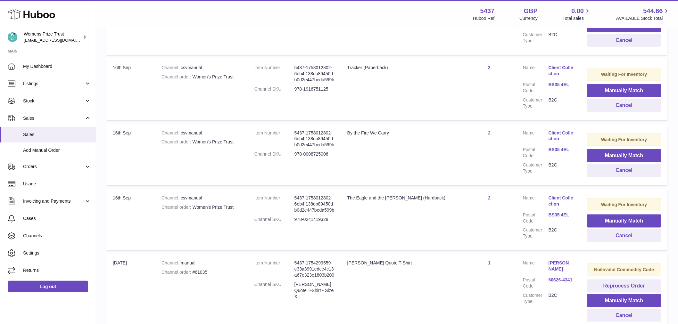
click at [399, 201] on div "The Eagle and the Hart (Hardback)" at bounding box center [401, 198] width 109 height 6
click at [401, 196] on div "The Eagle and the Hart (Hardback)" at bounding box center [401, 198] width 109 height 6
copy tr "The Eagle and the Hart (Hardback)"
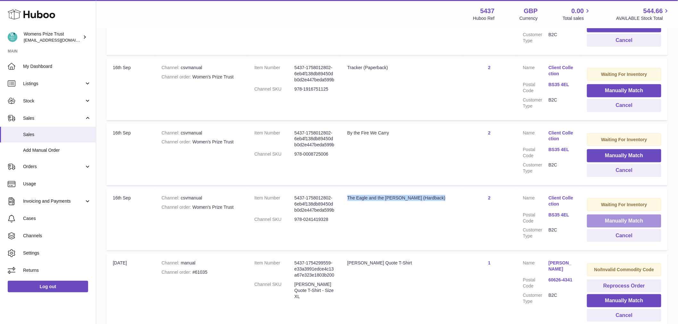
click at [635, 219] on button "Manually Match" at bounding box center [624, 221] width 74 height 13
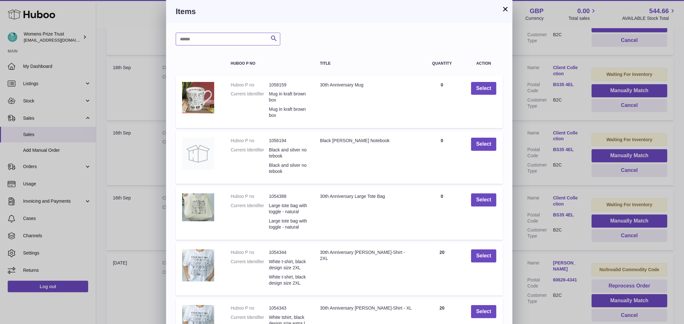
paste input "*******"
type input "*******"
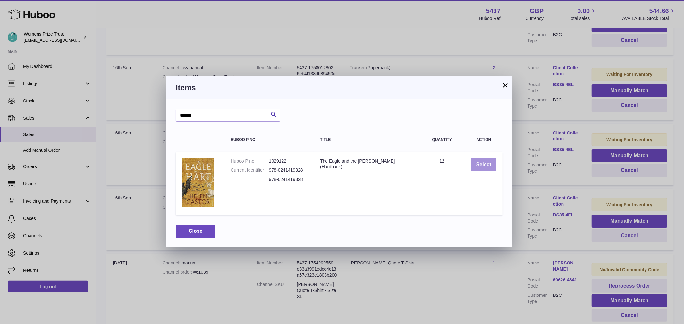
click at [478, 167] on button "Select" at bounding box center [483, 164] width 25 height 13
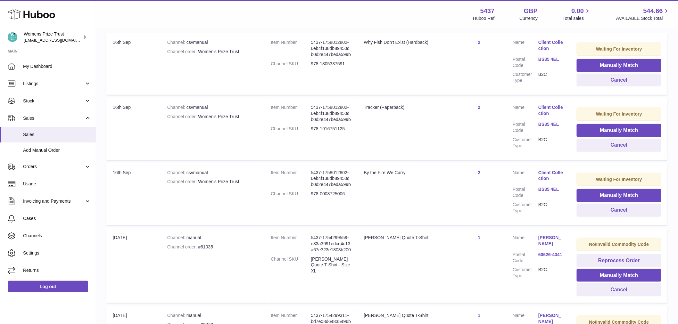
scroll to position [107, 0]
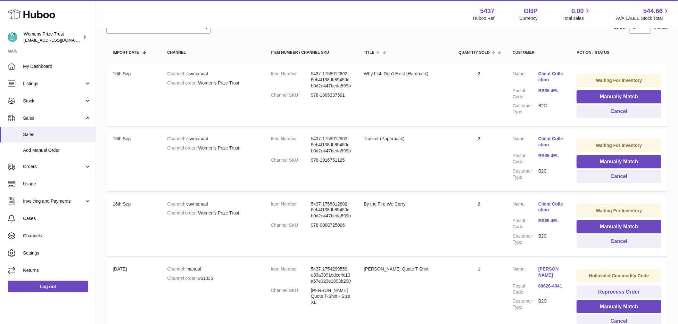
click at [380, 202] on div "By the Fire We Carry" at bounding box center [405, 204] width 82 height 6
copy tr "By the Fire We Carry"
click at [619, 226] on button "Manually Match" at bounding box center [619, 227] width 85 height 13
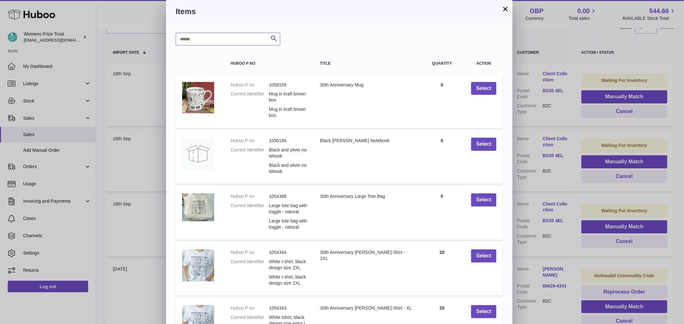
click at [218, 46] on input "text" at bounding box center [228, 39] width 104 height 13
paste input "*******"
type input "*******"
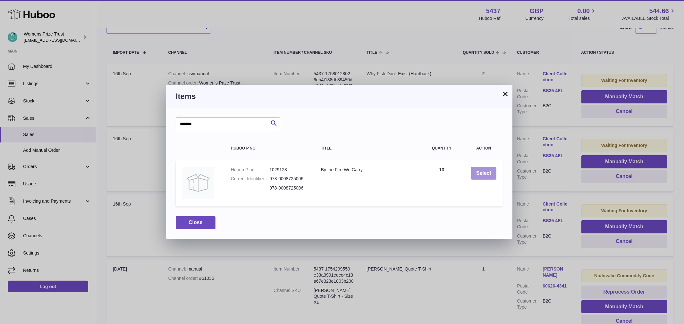
click at [492, 171] on button "Select" at bounding box center [483, 173] width 25 height 13
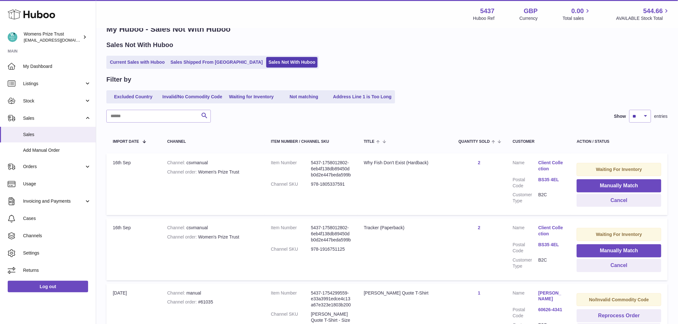
scroll to position [36, 0]
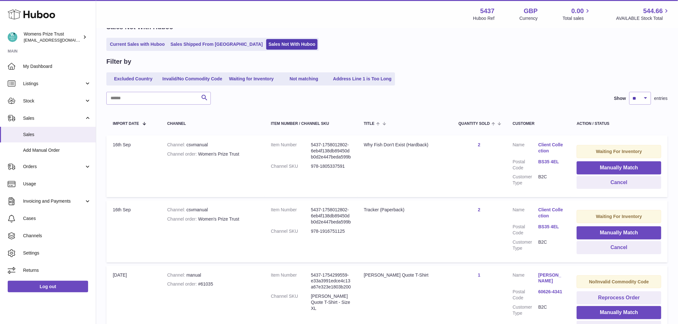
click at [386, 206] on td "Title Tracker (Paperback)" at bounding box center [405, 232] width 95 height 62
copy tr "Tracker (Paperback)"
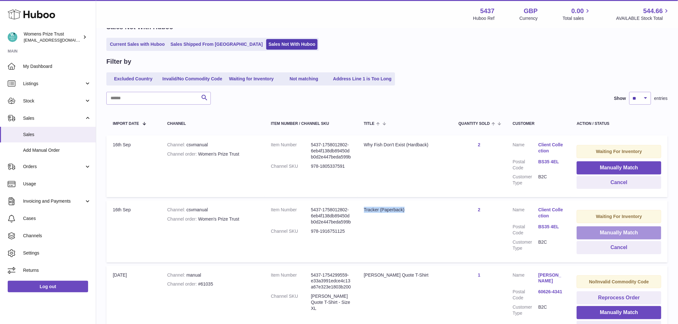
click at [601, 232] on button "Manually Match" at bounding box center [619, 233] width 85 height 13
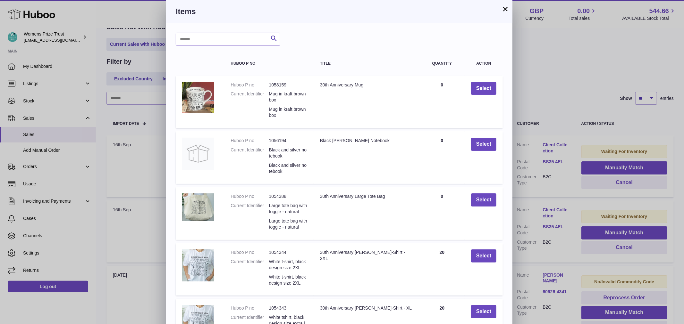
paste input "*******"
type input "*******"
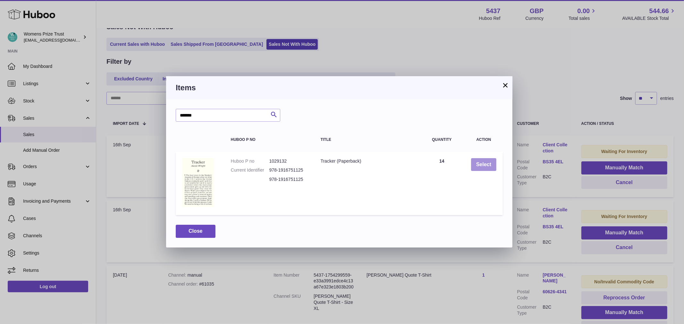
click at [483, 165] on button "Select" at bounding box center [483, 164] width 25 height 13
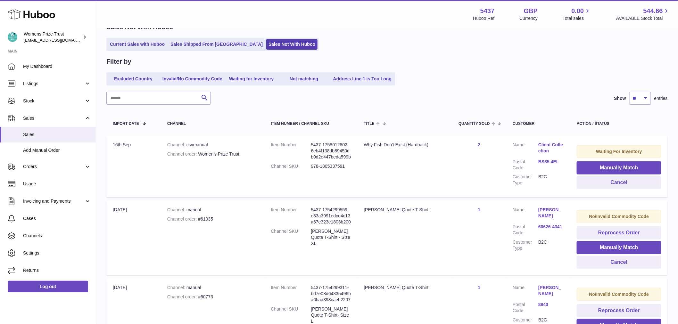
click at [388, 146] on div "Why Fish Don't Exist (Hardback)" at bounding box center [405, 145] width 82 height 6
copy tr "Why Fish Don't Exist (Hardback)"
drag, startPoint x: 602, startPoint y: 164, endPoint x: 588, endPoint y: 161, distance: 14.0
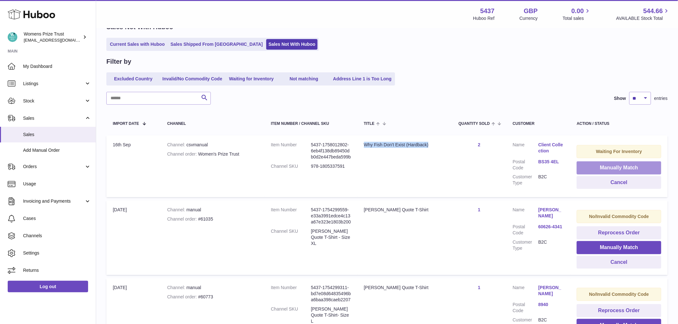
click at [602, 164] on button "Manually Match" at bounding box center [619, 168] width 85 height 13
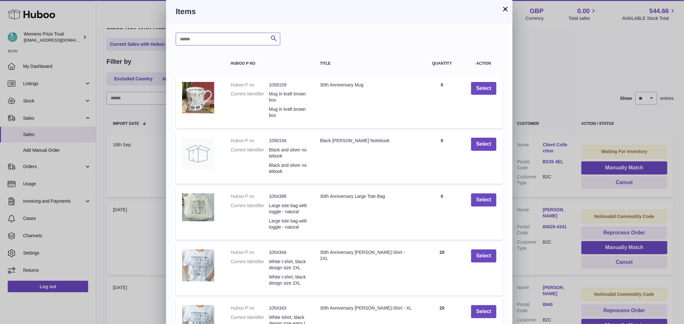
click at [197, 33] on input "text" at bounding box center [228, 39] width 104 height 13
paste input "*******"
type input "*******"
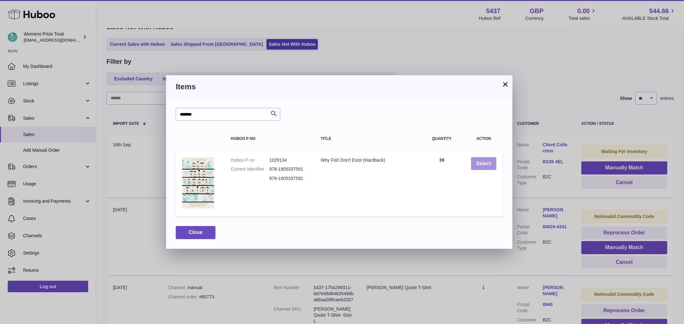
click at [478, 159] on button "Select" at bounding box center [483, 163] width 25 height 13
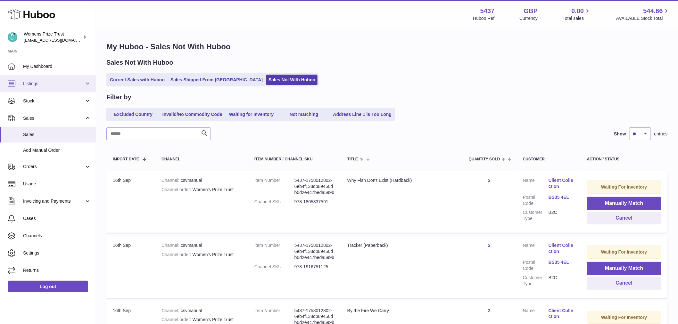
click at [47, 86] on span "Listings" at bounding box center [53, 84] width 61 height 6
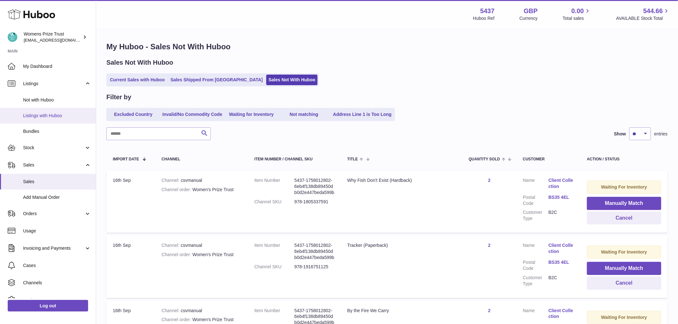
click at [40, 112] on link "Listings with Huboo" at bounding box center [48, 116] width 96 height 16
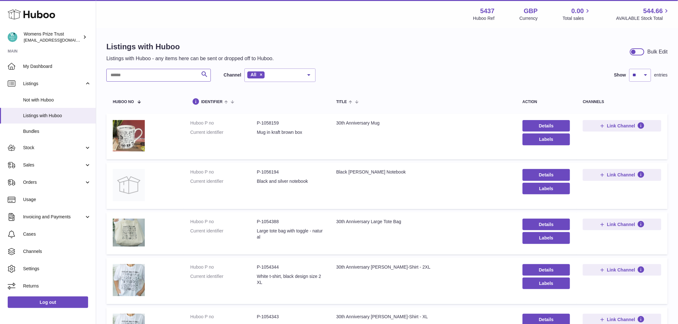
paste input "**********"
type input "**********"
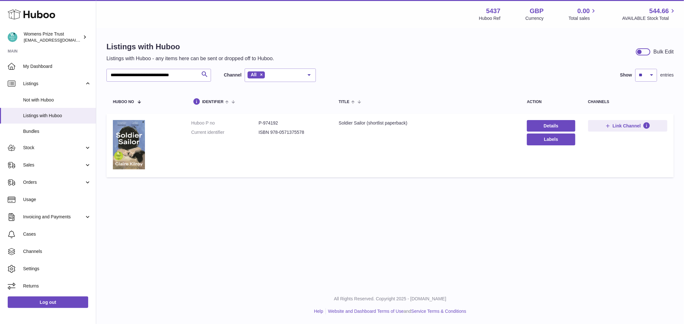
click at [270, 120] on td "Huboo P no P-974192 Current identifier ISBN 978-0571375578" at bounding box center [258, 146] width 147 height 64
click at [270, 121] on dd "P-974192" at bounding box center [291, 123] width 67 height 6
copy dl "P-974192"
click at [27, 152] on link "Stock" at bounding box center [48, 147] width 96 height 17
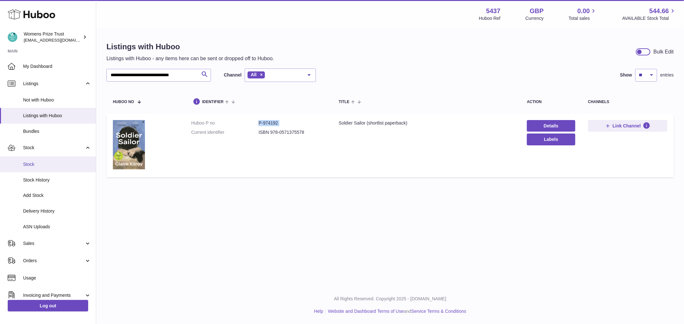
click at [37, 164] on span "Stock" at bounding box center [57, 165] width 68 height 6
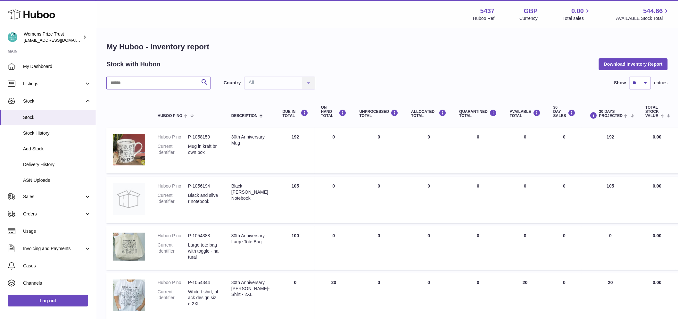
paste input "********"
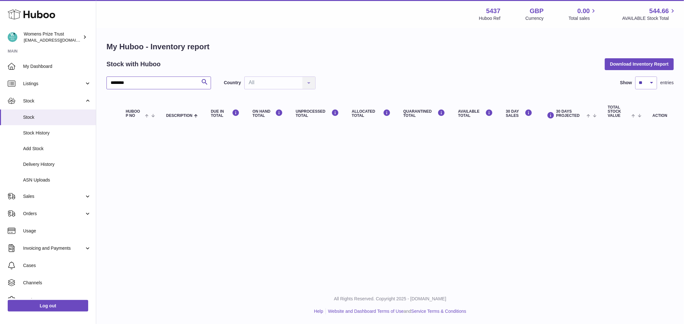
click at [117, 85] on input "********" at bounding box center [158, 83] width 104 height 13
drag, startPoint x: 116, startPoint y: 83, endPoint x: 83, endPoint y: 83, distance: 32.4
click at [83, 83] on div "Huboo Womens Prize Trust [EMAIL_ADDRESS][DOMAIN_NAME] Main My Dashboard Listing…" at bounding box center [342, 162] width 684 height 324
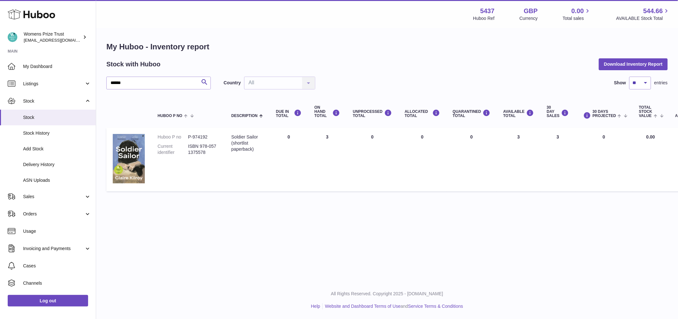
drag, startPoint x: 345, startPoint y: 54, endPoint x: 330, endPoint y: 27, distance: 30.7
click at [342, 47] on div "My Huboo - Inventory report Stock with Huboo Download Inventory Report ****** S…" at bounding box center [387, 118] width 562 height 153
click at [206, 136] on dd "P-974192" at bounding box center [203, 137] width 30 height 6
copy dd "974192"
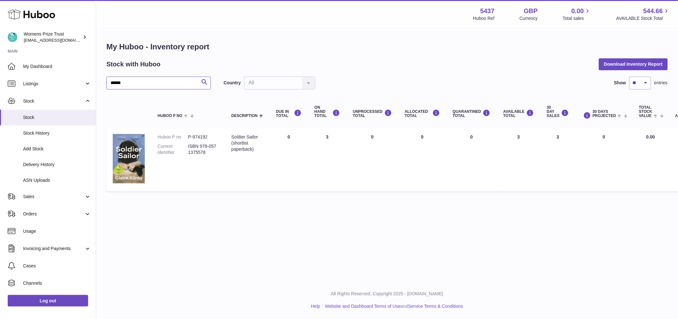
drag, startPoint x: 152, startPoint y: 82, endPoint x: 98, endPoint y: 79, distance: 54.3
click at [98, 79] on div "My Huboo - Inventory report Stock with Huboo Download Inventory Report ****** S…" at bounding box center [387, 118] width 582 height 179
paste input "********"
drag, startPoint x: 210, startPoint y: 137, endPoint x: 193, endPoint y: 137, distance: 17.3
click at [193, 137] on dd "P-1031739" at bounding box center [203, 137] width 30 height 6
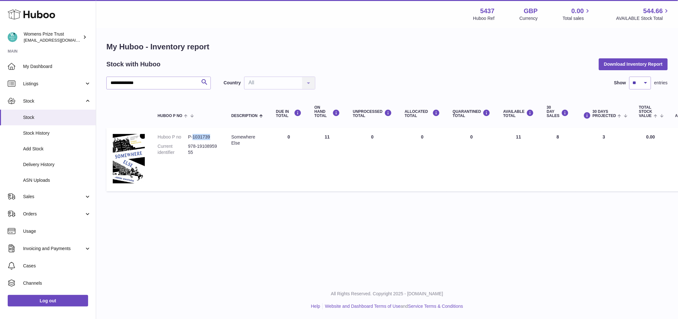
copy dd "1031739"
drag, startPoint x: 72, startPoint y: 75, endPoint x: 26, endPoint y: 61, distance: 48.3
click at [31, 70] on div "**********" at bounding box center [339, 159] width 678 height 319
paste input "*"
click at [205, 136] on dd "P-1031746" at bounding box center [203, 137] width 30 height 6
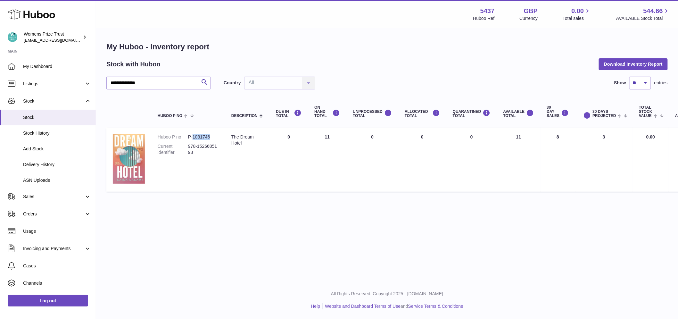
click at [205, 136] on dd "P-1031746" at bounding box center [203, 137] width 30 height 6
copy dd "1031746"
drag, startPoint x: 159, startPoint y: 84, endPoint x: 44, endPoint y: 46, distance: 120.9
click at [44, 46] on div "**********" at bounding box center [339, 159] width 678 height 319
paste input "text"
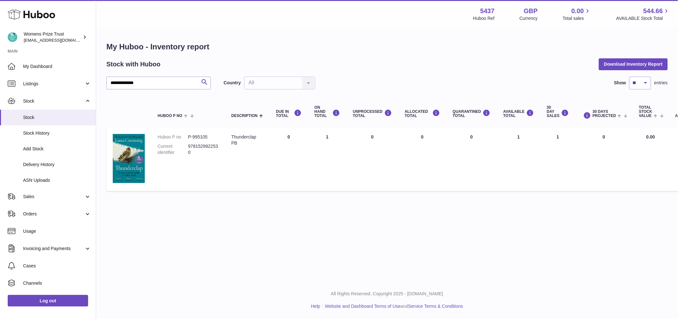
click at [209, 136] on dd "P-995105" at bounding box center [203, 137] width 30 height 6
click at [200, 137] on dd "P-995105" at bounding box center [203, 137] width 30 height 6
copy dd "995105"
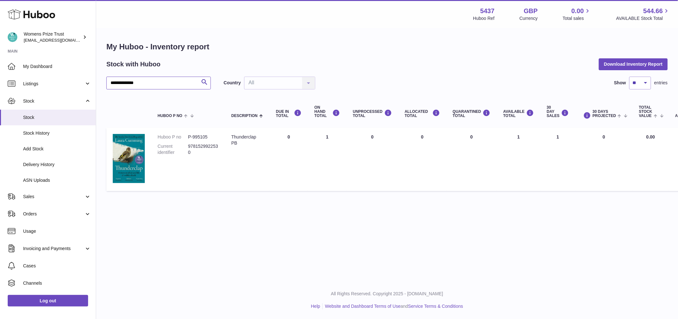
drag, startPoint x: 156, startPoint y: 81, endPoint x: -82, endPoint y: 60, distance: 239.4
click at [0, 60] on html ".st0{fill:#141414;}" at bounding box center [339, 159] width 678 height 319
paste input "**********"
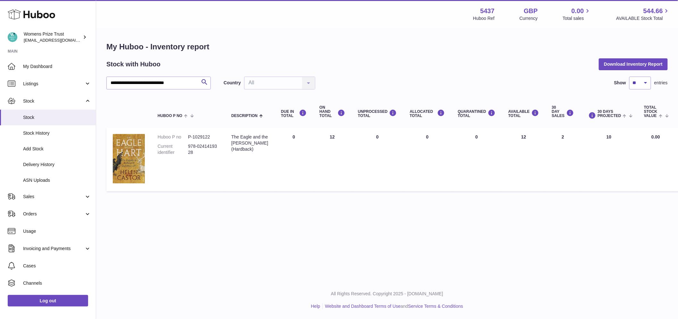
click at [204, 136] on dd "P-1029122" at bounding box center [203, 137] width 30 height 6
copy dd "1029122"
drag, startPoint x: 195, startPoint y: 82, endPoint x: 190, endPoint y: 81, distance: 4.6
click at [190, 81] on input "**********" at bounding box center [158, 83] width 104 height 13
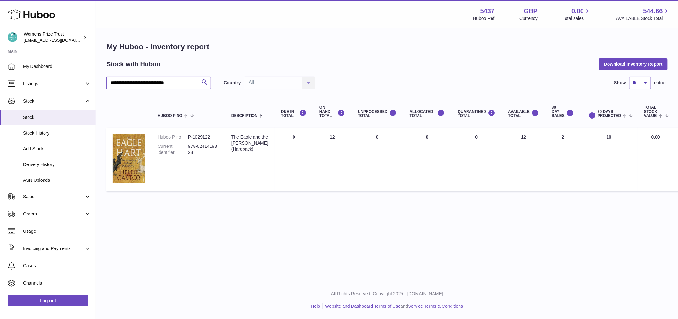
drag, startPoint x: 190, startPoint y: 81, endPoint x: -171, endPoint y: 35, distance: 363.6
click at [0, 35] on html ".st0{fill:#141414;}" at bounding box center [339, 159] width 678 height 319
paste input "text"
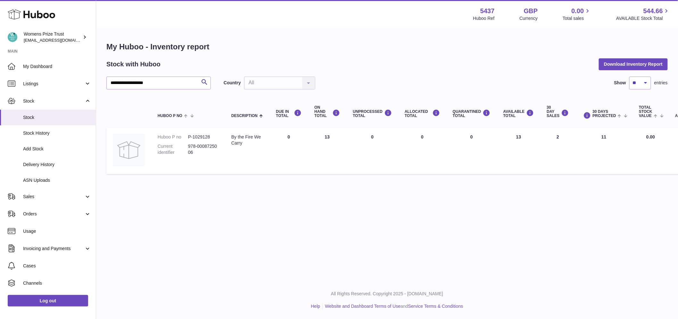
click at [205, 135] on dd "P-1029128" at bounding box center [203, 137] width 30 height 6
copy dd "1029128"
click at [143, 78] on input "**********" at bounding box center [158, 83] width 104 height 13
click at [143, 79] on input "**********" at bounding box center [158, 83] width 104 height 13
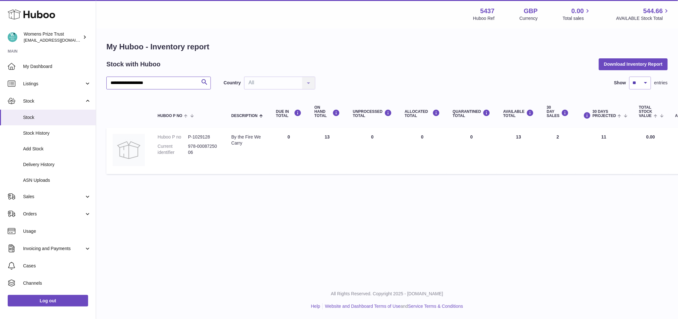
click at [143, 79] on input "**********" at bounding box center [158, 83] width 104 height 13
paste input "text"
drag, startPoint x: 261, startPoint y: 143, endPoint x: 230, endPoint y: 138, distance: 31.2
click at [230, 138] on td "Description Tracker (Paperback)" at bounding box center [247, 159] width 45 height 63
copy div "Tracker (Paperback)"
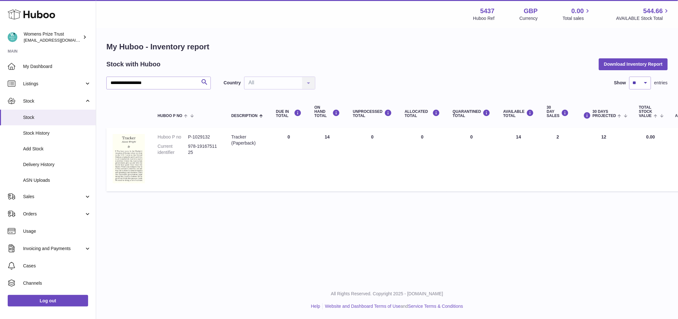
click at [199, 139] on dd "P-1029132" at bounding box center [203, 137] width 30 height 6
copy dd "1029132"
drag, startPoint x: 168, startPoint y: 80, endPoint x: -178, endPoint y: 31, distance: 348.9
click at [0, 31] on html ".st0{fill:#141414;}" at bounding box center [339, 159] width 678 height 319
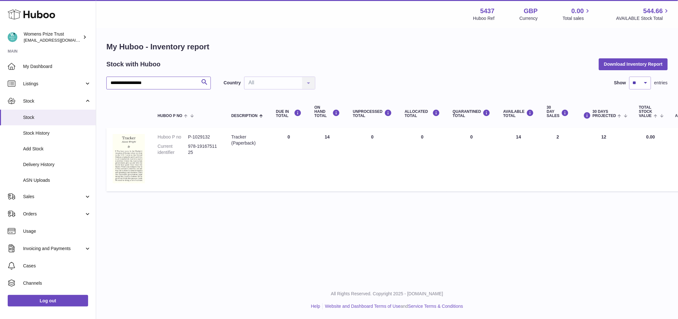
paste input "**********"
type input "**********"
click at [202, 132] on td "Huboo P no P-1029134 Current identifier 978-1805337591" at bounding box center [188, 161] width 74 height 66
click at [202, 133] on td "Huboo P no P-1029134 Current identifier 978-1805337591" at bounding box center [188, 161] width 74 height 66
click at [202, 135] on dd "P-1029134" at bounding box center [203, 137] width 30 height 6
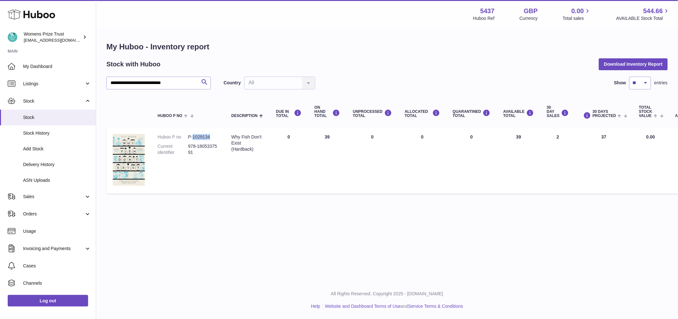
click at [202, 135] on dd "P-1029134" at bounding box center [203, 137] width 30 height 6
copy dd "1029134"
